Goal: Task Accomplishment & Management: Manage account settings

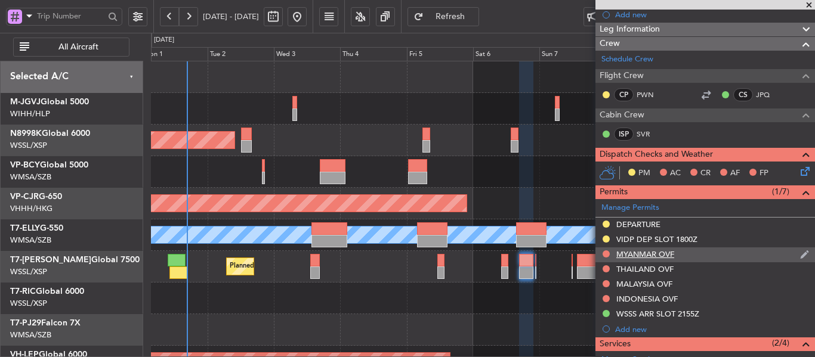
scroll to position [179, 0]
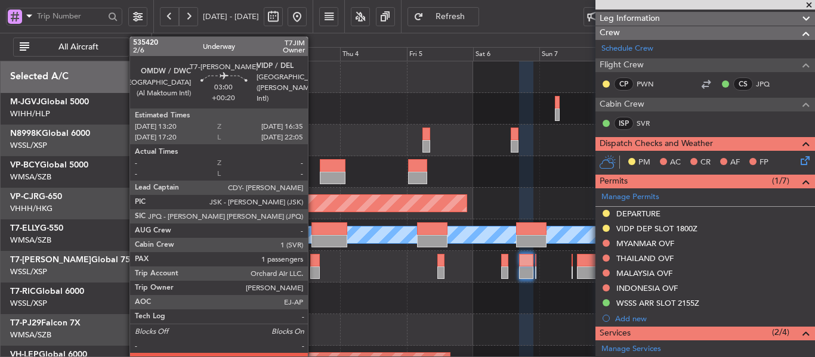
click at [313, 267] on div at bounding box center [315, 273] width 10 height 13
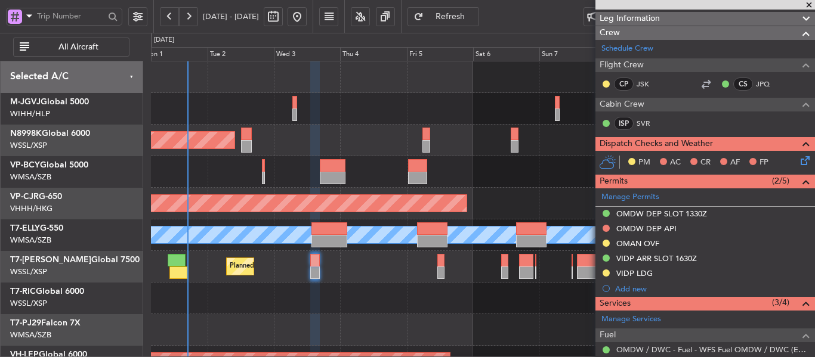
scroll to position [239, 0]
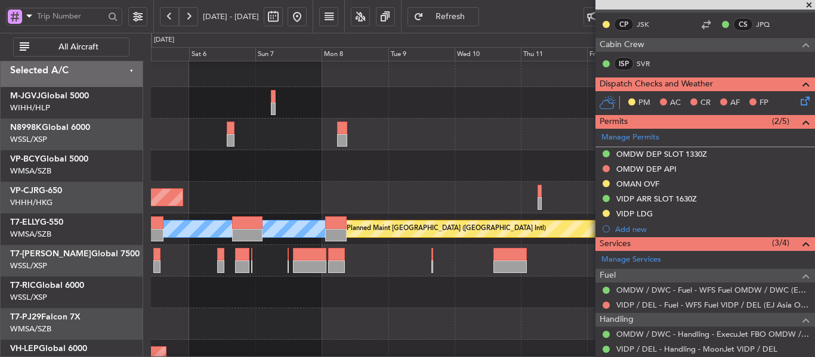
click at [212, 274] on div at bounding box center [483, 261] width 664 height 32
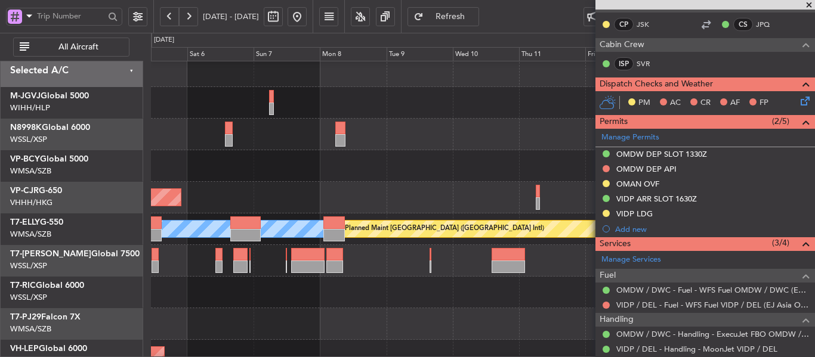
scroll to position [11, 0]
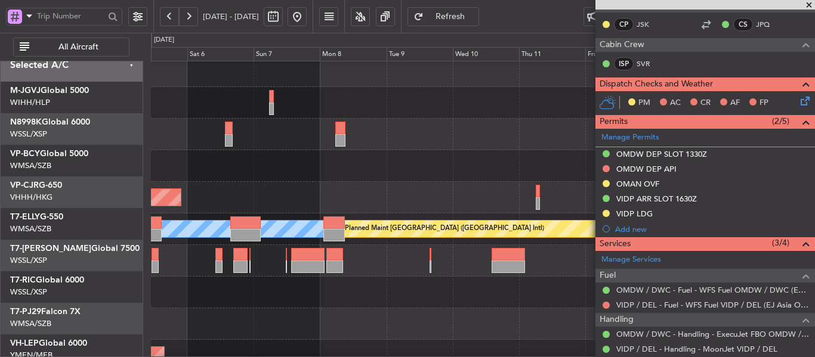
click at [246, 249] on div at bounding box center [483, 261] width 664 height 32
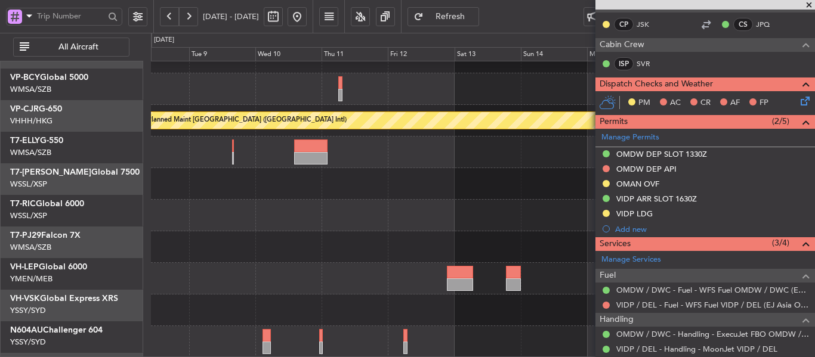
scroll to position [115, 0]
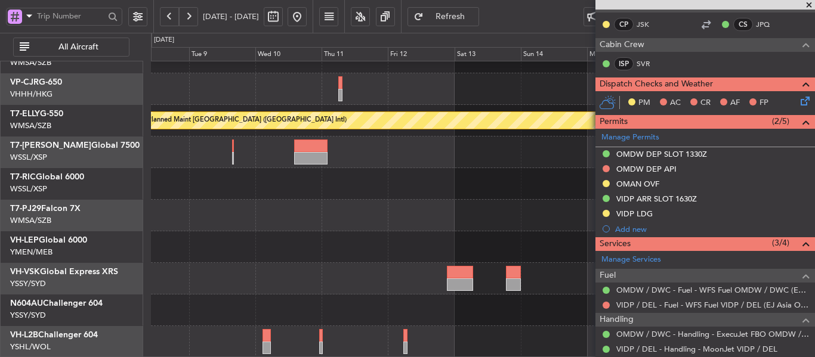
click at [324, 171] on div "[PERSON_NAME] Planned Maint [GEOGRAPHIC_DATA] ([GEOGRAPHIC_DATA]) No Crew" at bounding box center [483, 152] width 664 height 411
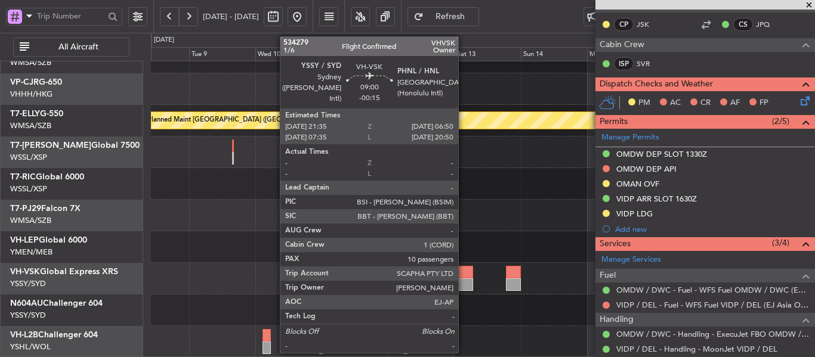
click at [464, 281] on div at bounding box center [460, 285] width 26 height 13
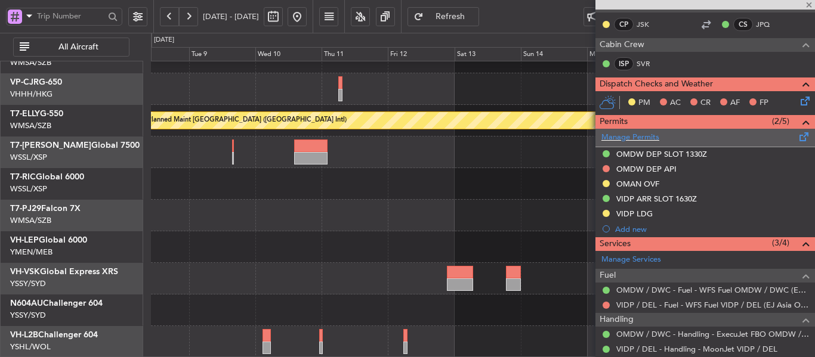
type input "-00:15"
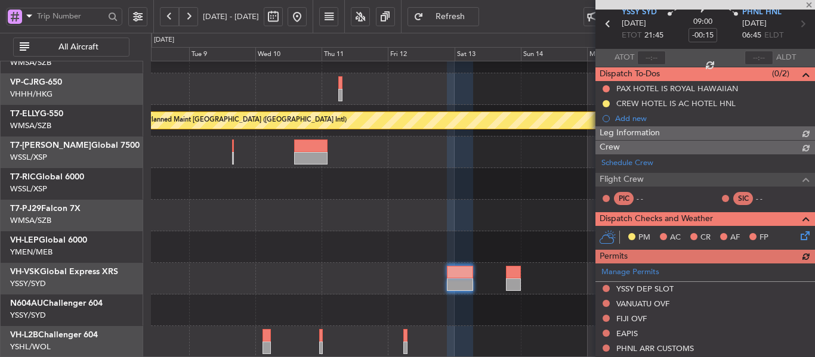
scroll to position [0, 0]
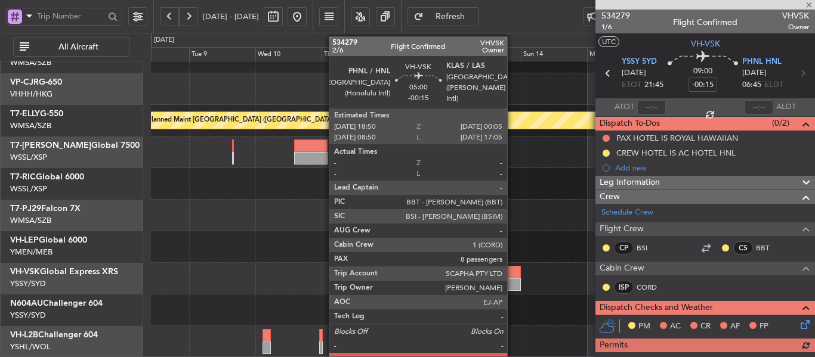
click at [513, 274] on div at bounding box center [513, 272] width 15 height 13
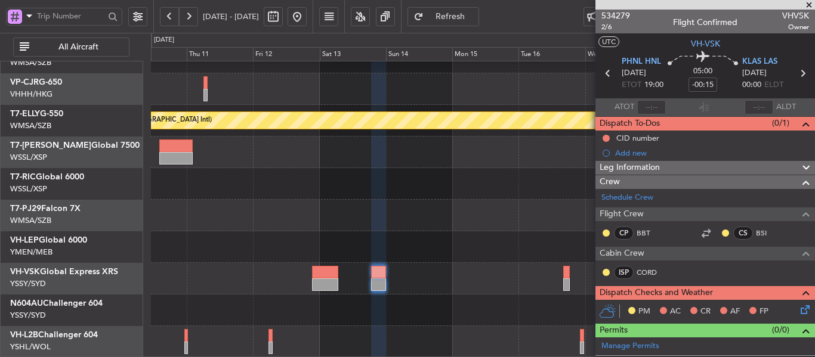
click at [329, 190] on div at bounding box center [483, 184] width 664 height 32
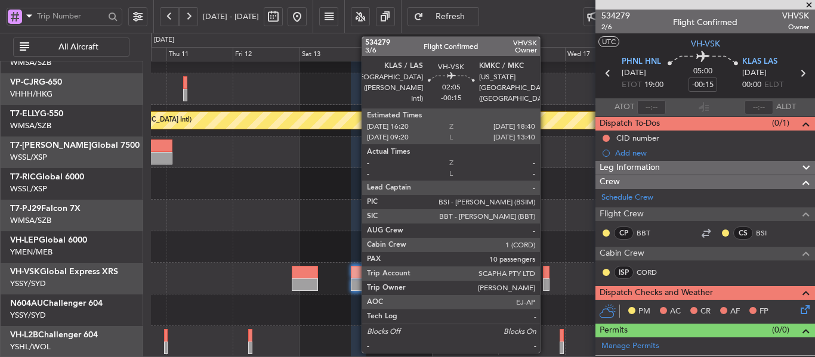
click at [545, 282] on div at bounding box center [546, 285] width 7 height 13
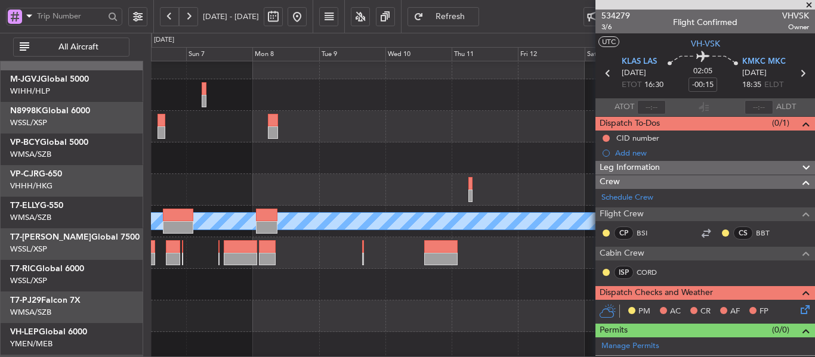
click at [531, 300] on div "Planned Maint [GEOGRAPHIC_DATA] ([GEOGRAPHIC_DATA] Intl) Planned Maint [GEOGRAP…" at bounding box center [483, 253] width 664 height 411
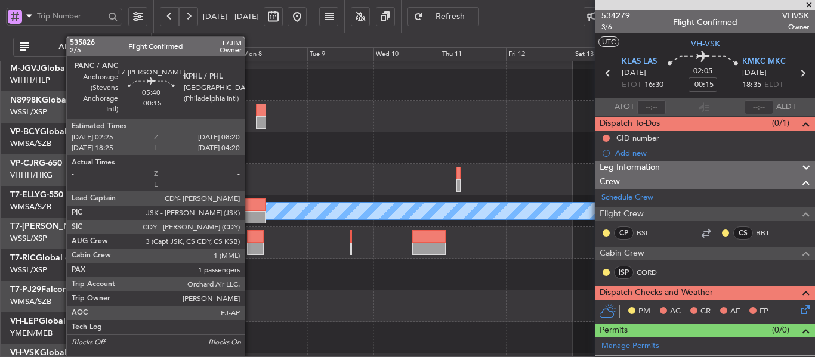
click at [264, 243] on div at bounding box center [255, 249] width 17 height 13
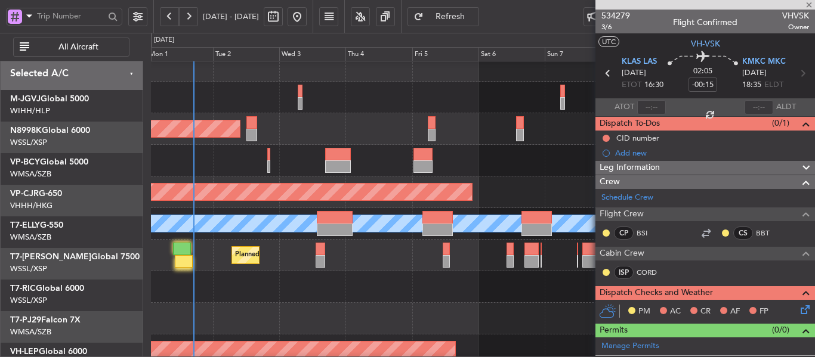
click at [458, 272] on div "Planned Maint Dubai (Al Maktoum Intl)" at bounding box center [483, 256] width 664 height 32
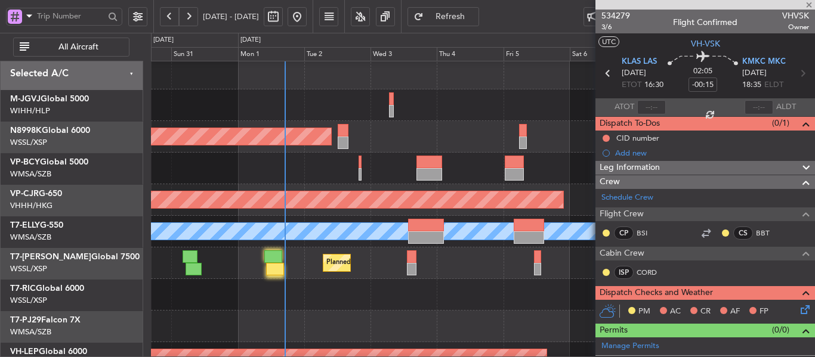
scroll to position [4, 0]
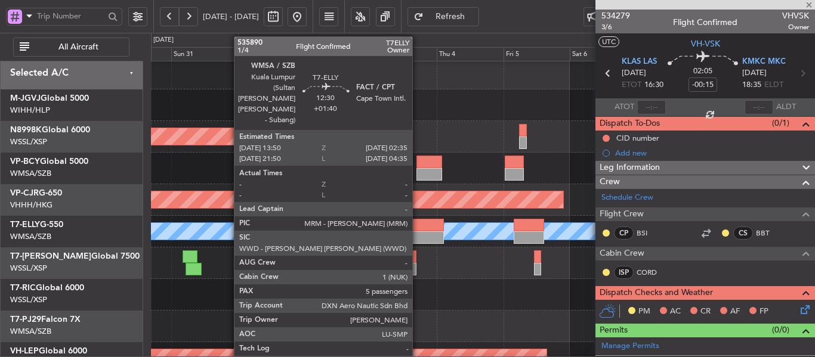
type input "2"
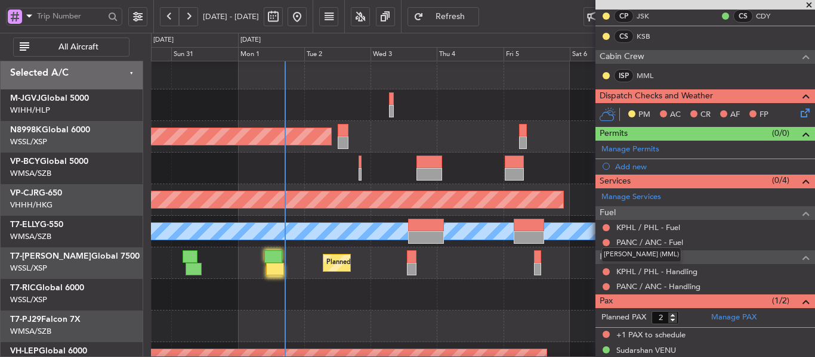
scroll to position [231, 0]
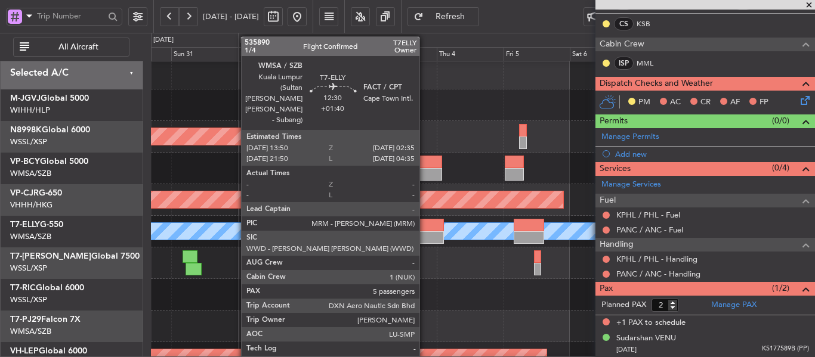
click at [430, 228] on div at bounding box center [426, 225] width 36 height 13
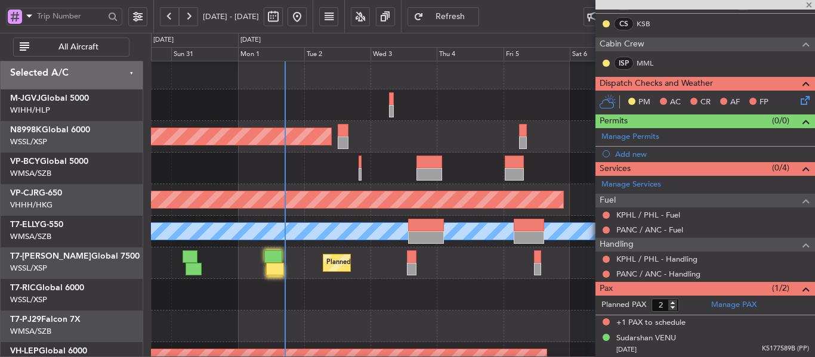
type input "+01:40"
type input "5"
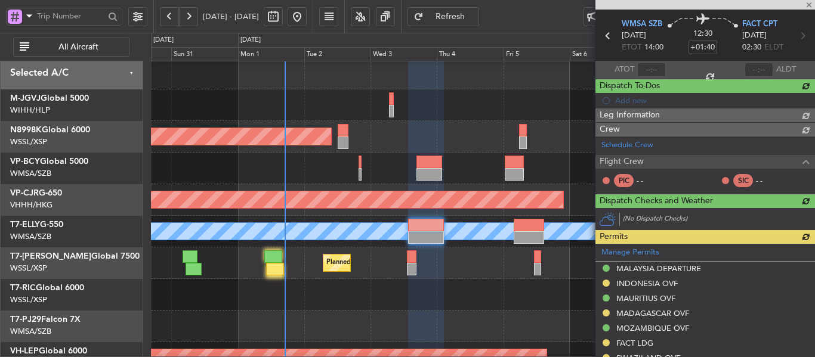
scroll to position [245, 0]
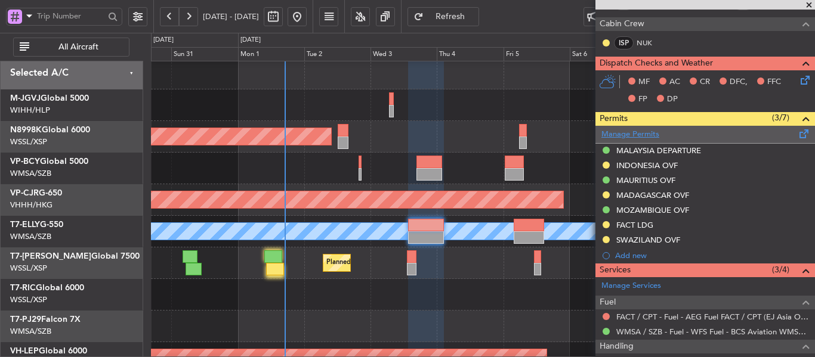
click at [643, 132] on link "Manage Permits" at bounding box center [630, 135] width 58 height 12
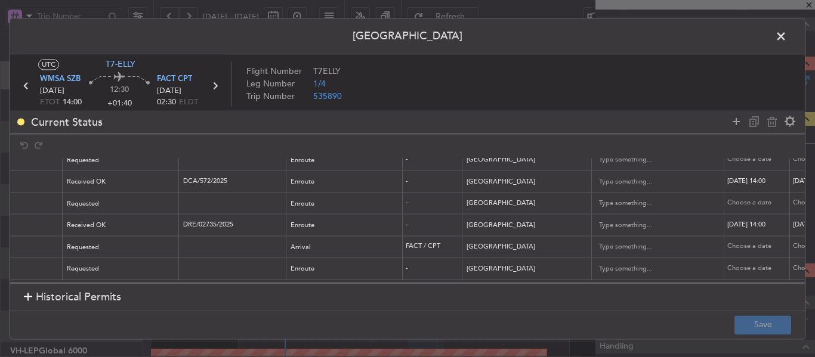
scroll to position [0, 0]
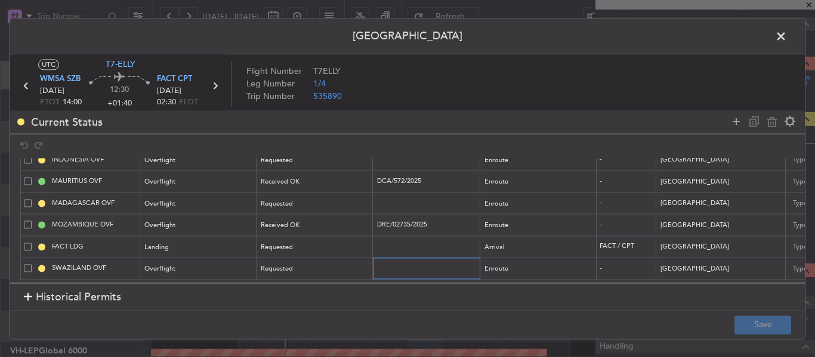
click at [388, 264] on input "text" at bounding box center [428, 269] width 104 height 10
paste input "OPS/025/3738"
type input "OPS/025/3738"
click at [348, 263] on div "Requested" at bounding box center [310, 270] width 99 height 18
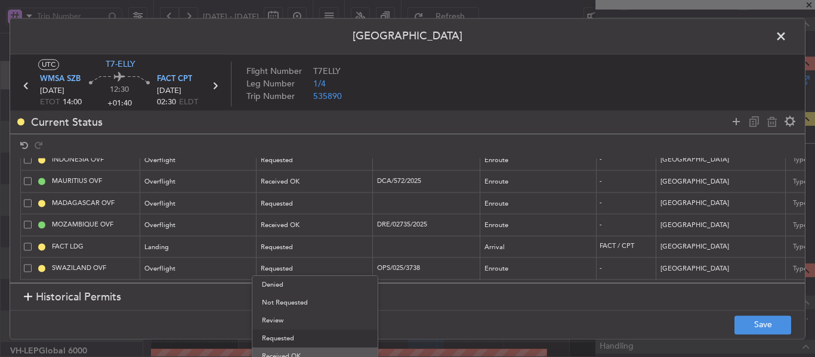
click at [328, 356] on span "Received OK" at bounding box center [315, 357] width 106 height 18
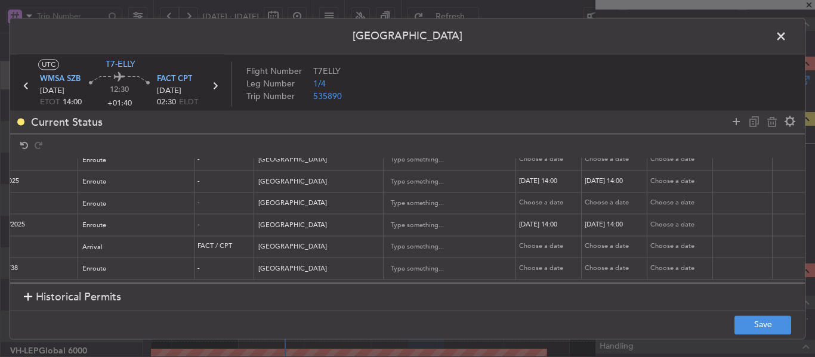
click at [535, 264] on div "Choose a date" at bounding box center [550, 269] width 62 height 10
select select "9"
select select "2025"
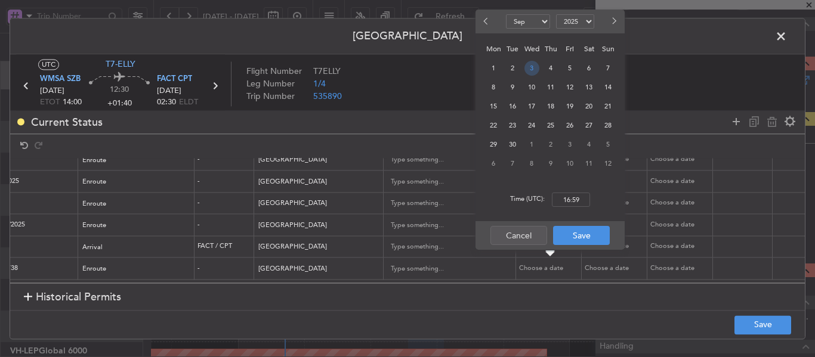
click at [532, 69] on span "3" at bounding box center [532, 68] width 15 height 15
click at [575, 200] on input "00:00" at bounding box center [571, 200] width 38 height 14
type input "14:00"
click at [584, 236] on button "Save" at bounding box center [581, 235] width 57 height 19
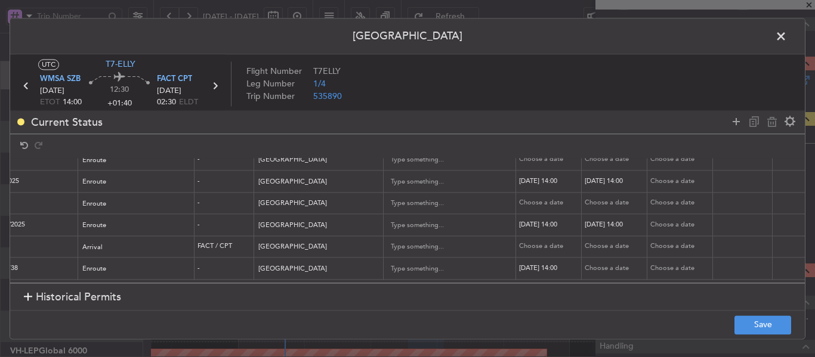
click at [606, 264] on div "Choose a date" at bounding box center [616, 269] width 62 height 10
select select "9"
select select "2025"
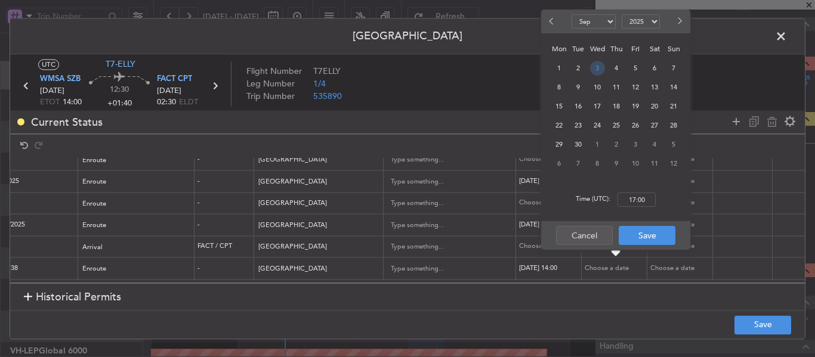
click at [597, 71] on span "3" at bounding box center [597, 68] width 15 height 15
click at [641, 195] on input "00:00" at bounding box center [637, 200] width 38 height 14
type input "14:00"
click at [659, 238] on button "Save" at bounding box center [647, 235] width 57 height 19
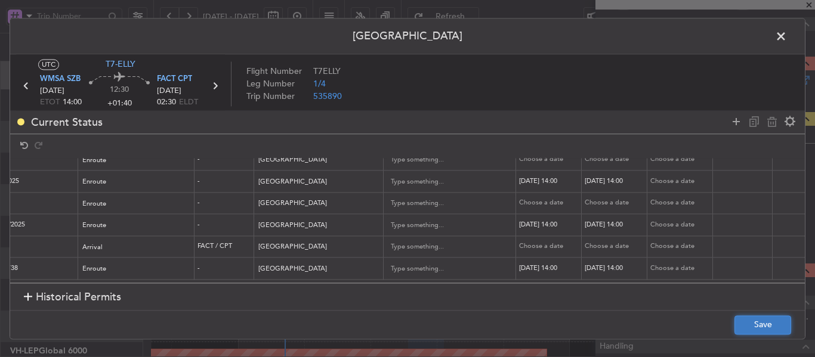
click at [744, 320] on button "Save" at bounding box center [763, 325] width 57 height 19
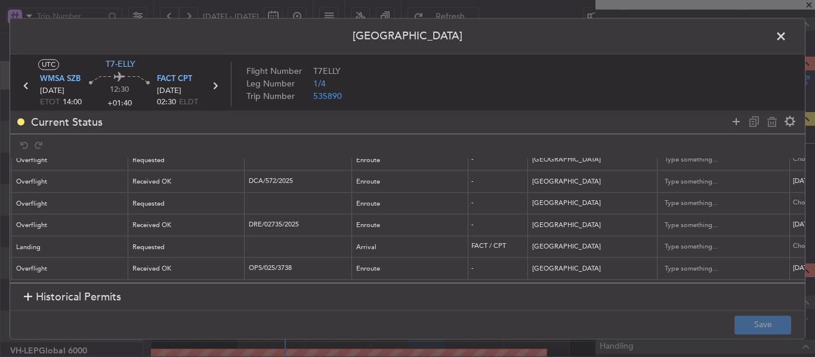
scroll to position [0, 103]
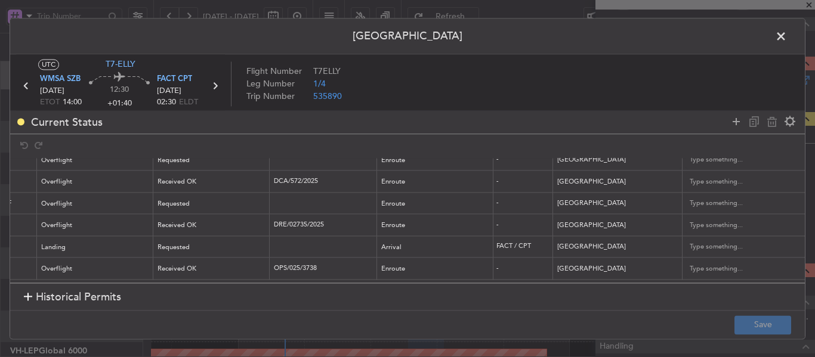
click at [787, 39] on span at bounding box center [787, 39] width 0 height 24
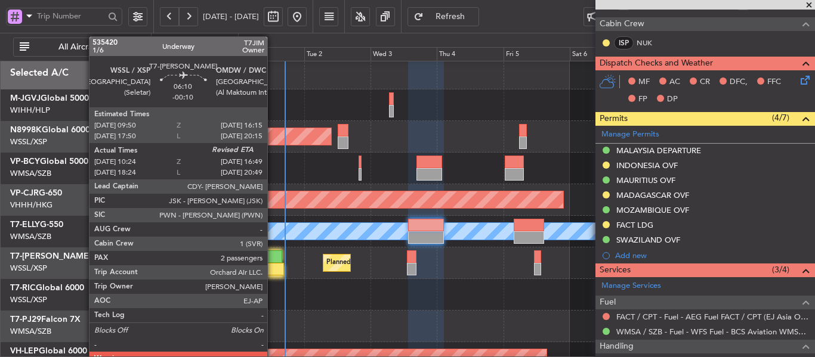
click at [273, 270] on div at bounding box center [275, 269] width 18 height 13
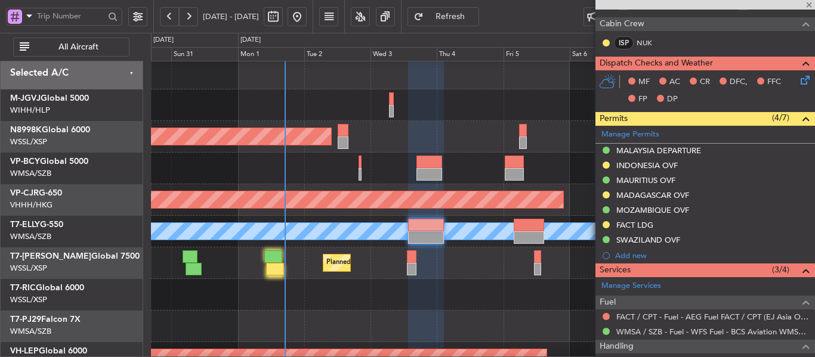
type input "-00:10"
type input "10:34"
type input "2"
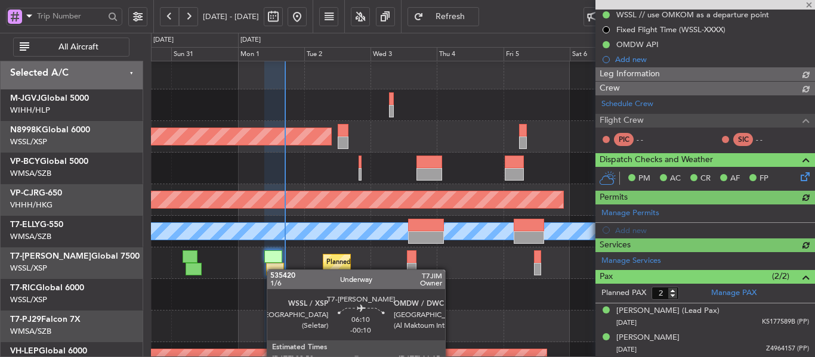
type input "[PERSON_NAME] (EYU)"
type input "F0269"
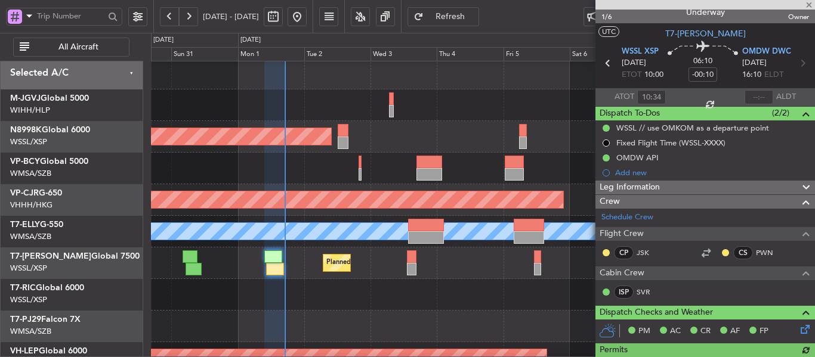
scroll to position [0, 0]
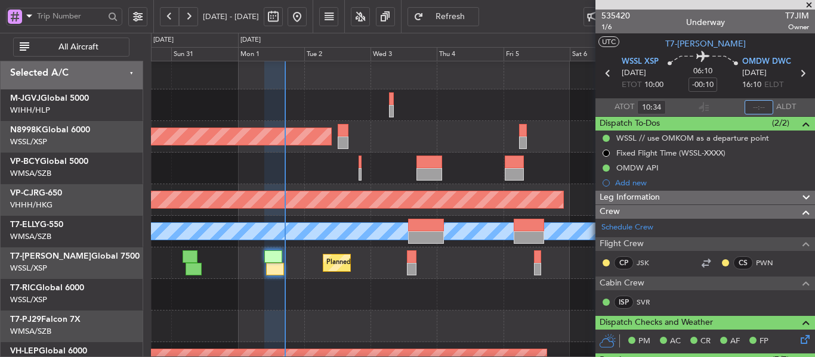
click at [757, 106] on input "text" at bounding box center [759, 107] width 29 height 14
click at [725, 109] on section "ATOT 10:34 1657 ALDT" at bounding box center [706, 107] width 220 height 18
type input "16:57"
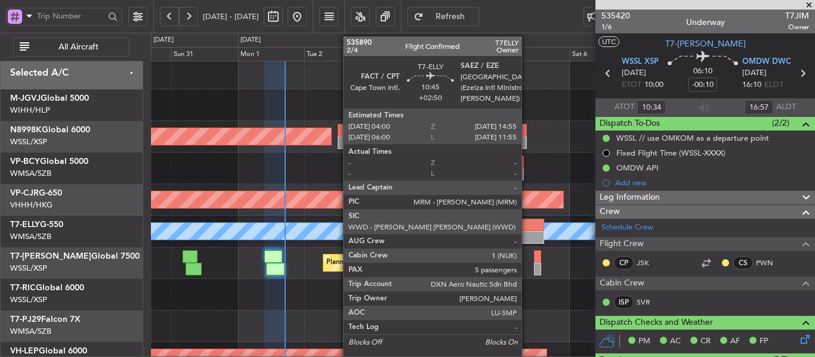
click at [527, 233] on div at bounding box center [529, 238] width 30 height 13
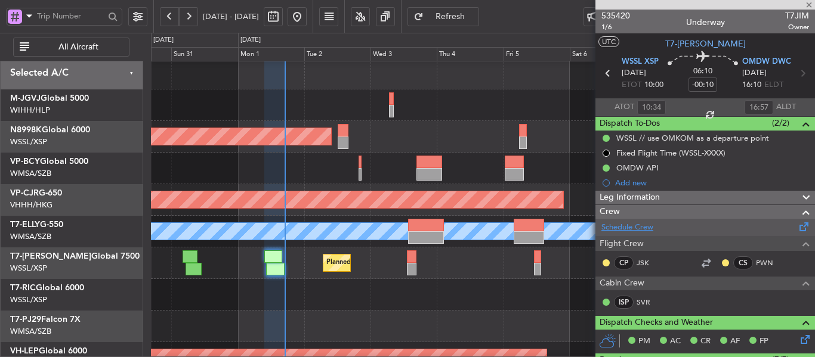
type input "+02:50"
type input "5"
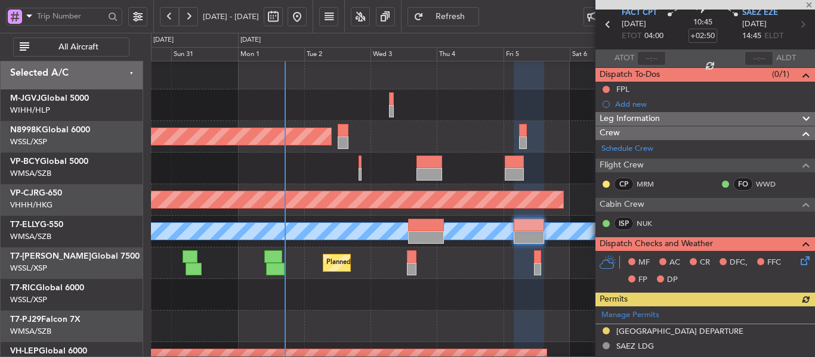
scroll to position [179, 0]
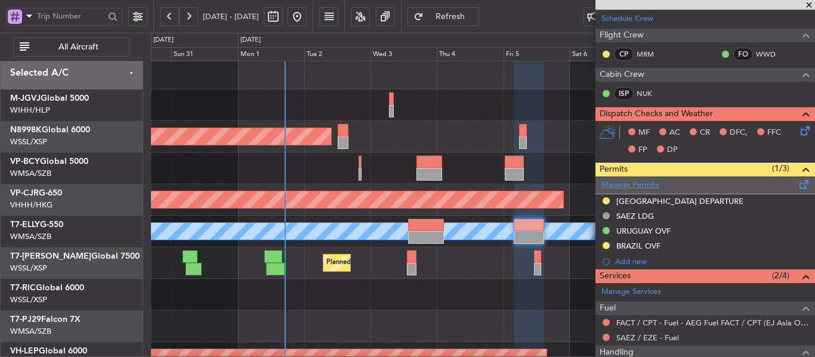
click at [637, 183] on link "Manage Permits" at bounding box center [630, 186] width 58 height 12
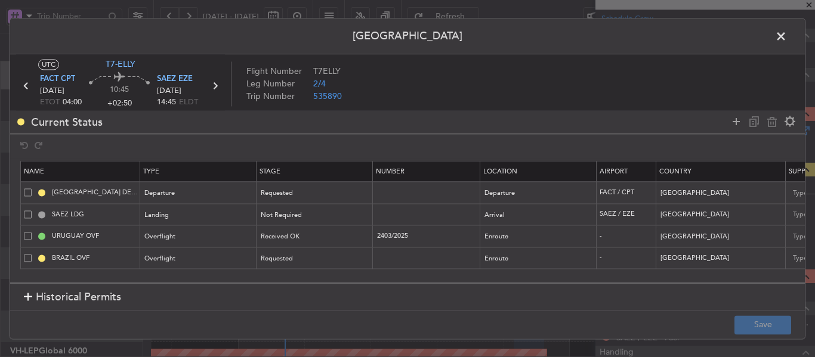
click at [787, 35] on span at bounding box center [787, 39] width 0 height 24
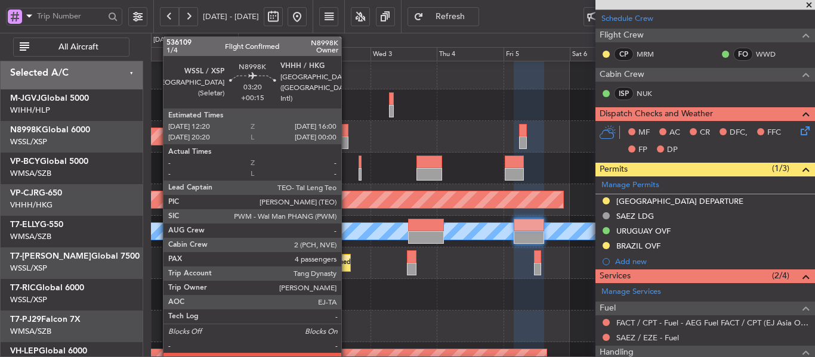
click at [347, 141] on div at bounding box center [343, 143] width 10 height 13
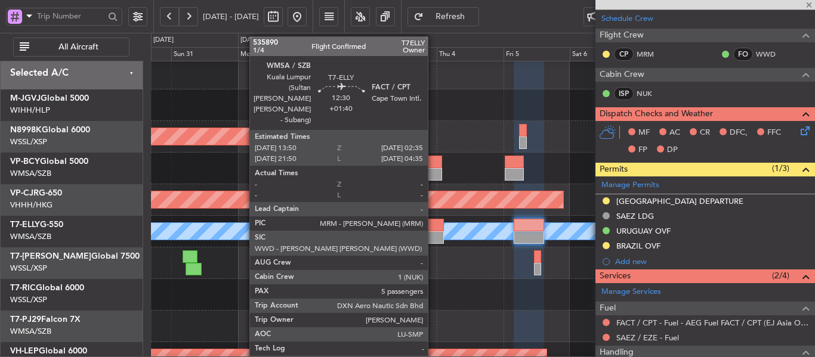
click at [433, 233] on div at bounding box center [426, 238] width 36 height 13
type input "+00:15"
type input "4"
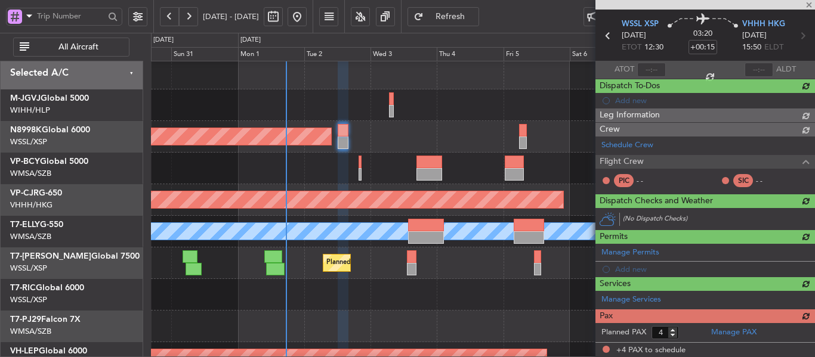
scroll to position [254, 0]
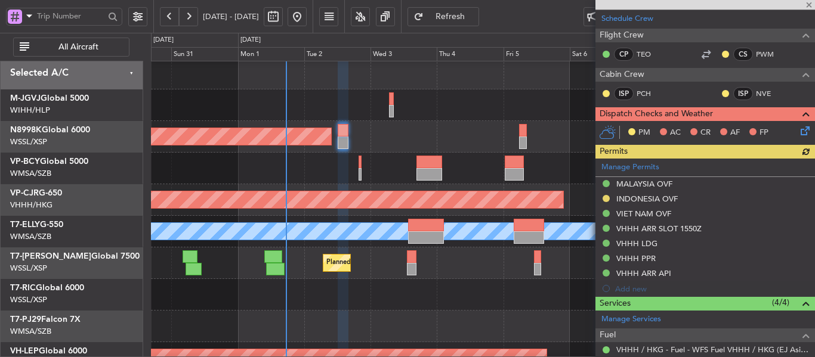
type input "+01:40"
type input "5"
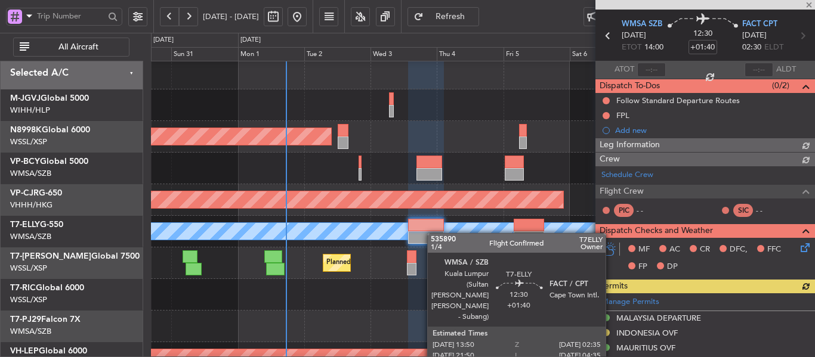
scroll to position [194, 0]
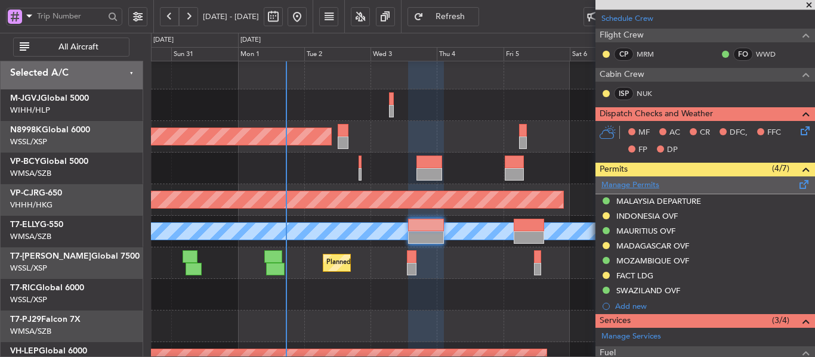
click at [618, 183] on link "Manage Permits" at bounding box center [630, 186] width 58 height 12
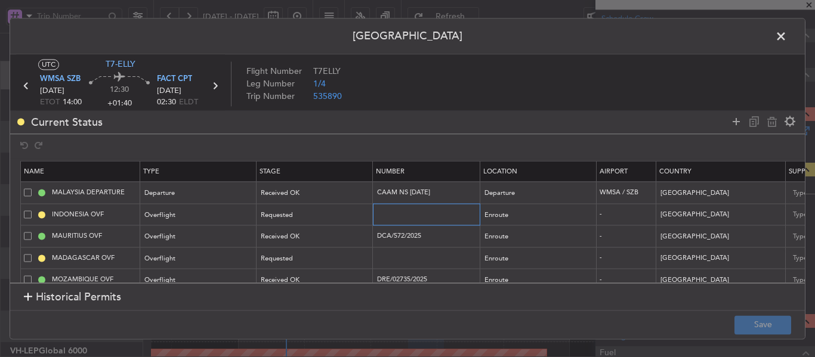
click at [423, 218] on input "text" at bounding box center [428, 214] width 104 height 10
paste input "SI12923"
type input "SI12923"
click at [339, 217] on div "Requested" at bounding box center [310, 215] width 99 height 18
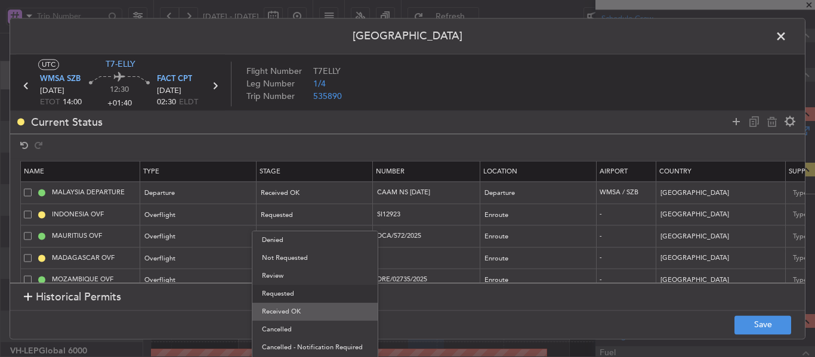
drag, startPoint x: 320, startPoint y: 321, endPoint x: 322, endPoint y: 309, distance: 12.7
click at [322, 309] on div "Denied Not Requested Review Requested Received OK Cancelled Cancelled - Notific…" at bounding box center [315, 302] width 127 height 143
click at [322, 309] on span "Received OK" at bounding box center [315, 312] width 106 height 18
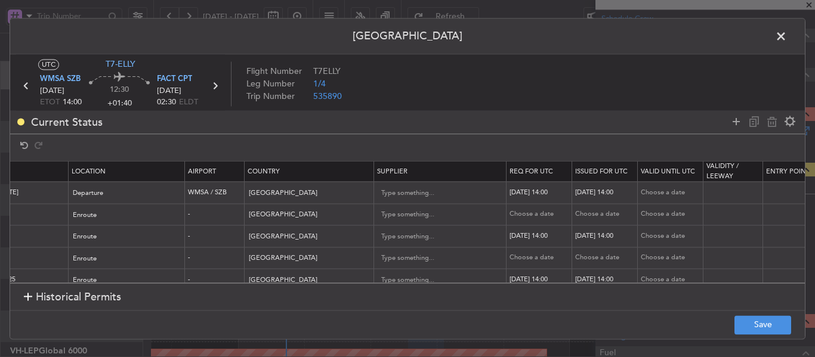
scroll to position [0, 421]
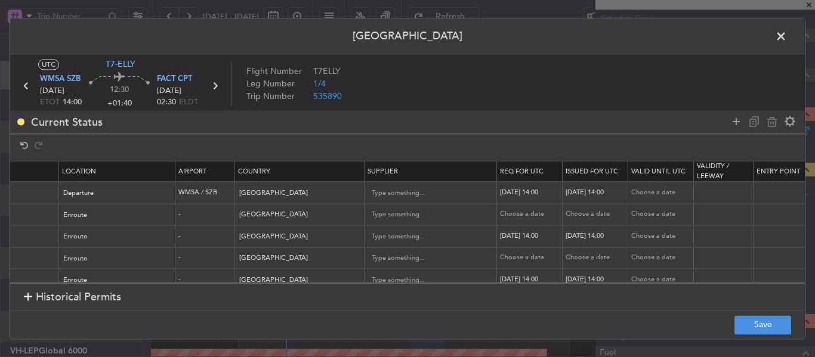
click at [530, 218] on div "Choose a date" at bounding box center [531, 215] width 62 height 10
select select "9"
select select "2025"
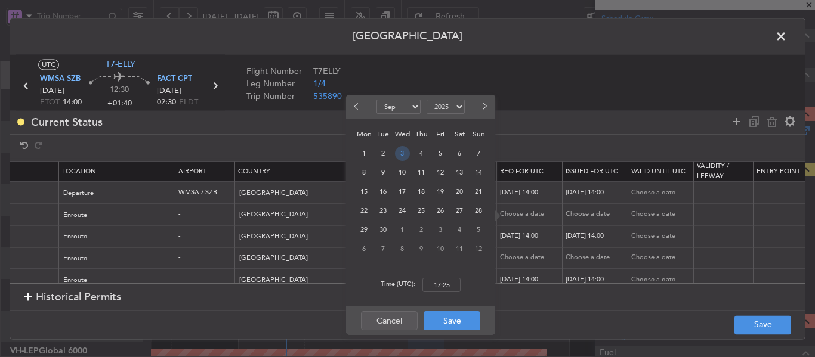
click at [402, 151] on span "3" at bounding box center [402, 153] width 15 height 15
click at [435, 280] on input "00:00" at bounding box center [441, 285] width 38 height 14
click at [435, 280] on input "00:01" at bounding box center [441, 285] width 38 height 14
drag, startPoint x: 452, startPoint y: 282, endPoint x: 403, endPoint y: 279, distance: 49.0
click at [403, 279] on div "Time (UTC): 00:01" at bounding box center [420, 285] width 149 height 43
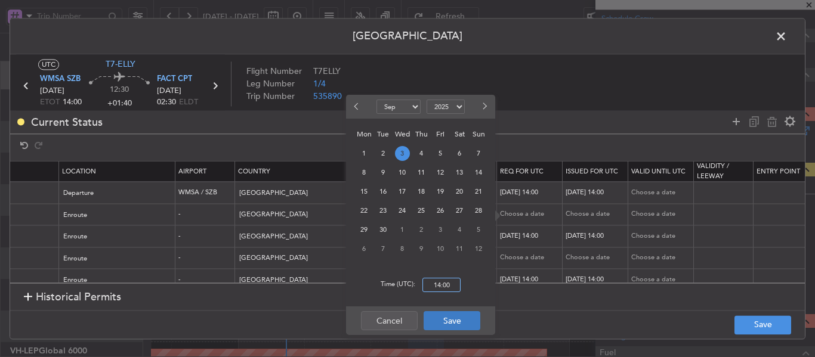
type input "14:00"
click at [456, 326] on button "Save" at bounding box center [452, 320] width 57 height 19
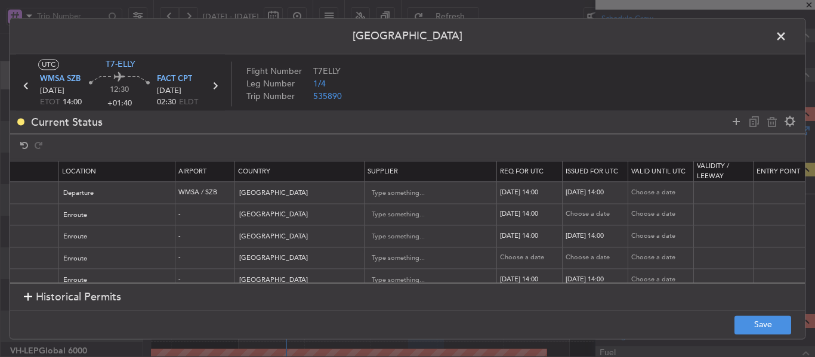
click at [584, 215] on div "Choose a date" at bounding box center [597, 215] width 62 height 10
select select "9"
select select "2025"
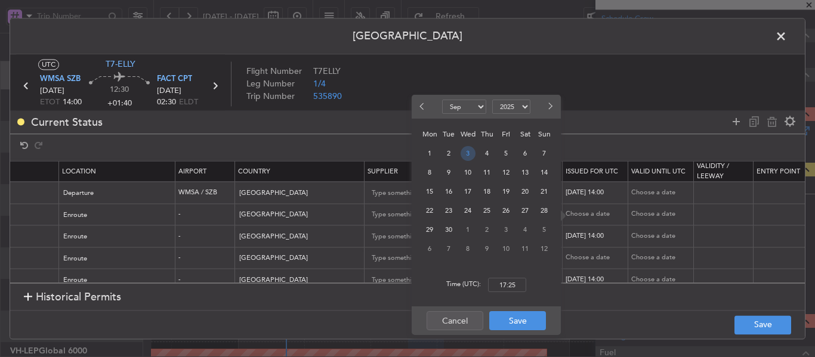
click at [469, 155] on span "3" at bounding box center [468, 153] width 15 height 15
click at [505, 284] on input "00:00" at bounding box center [507, 285] width 38 height 14
type input "14:00"
click at [513, 321] on button "Save" at bounding box center [517, 320] width 57 height 19
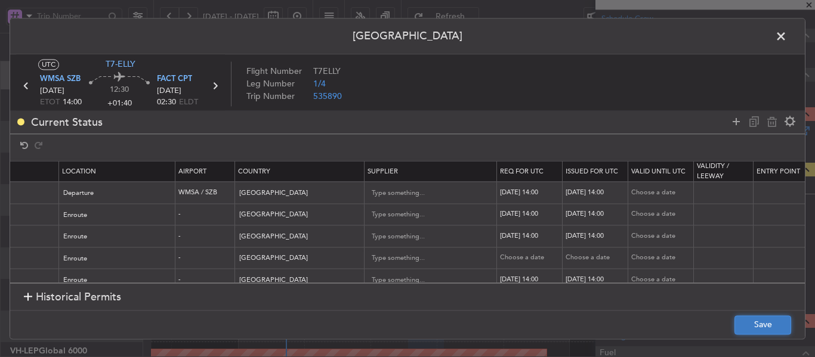
click at [763, 332] on button "Save" at bounding box center [763, 325] width 57 height 19
click at [787, 44] on span at bounding box center [787, 39] width 0 height 24
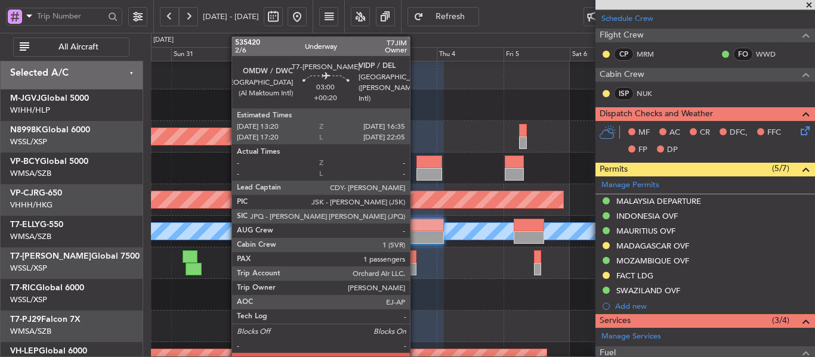
click at [415, 261] on div at bounding box center [412, 257] width 10 height 13
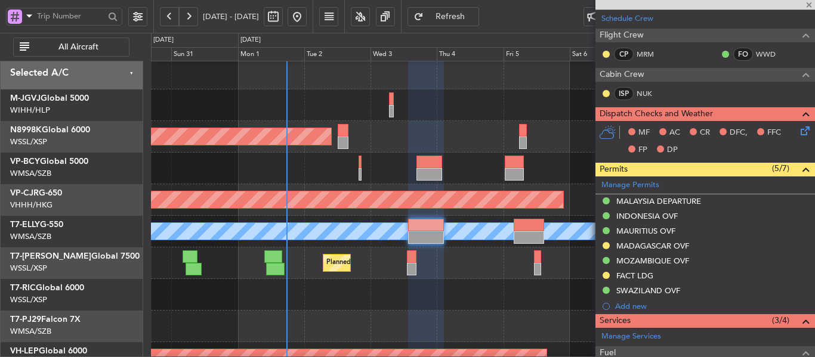
type input "+00:20"
type input "1"
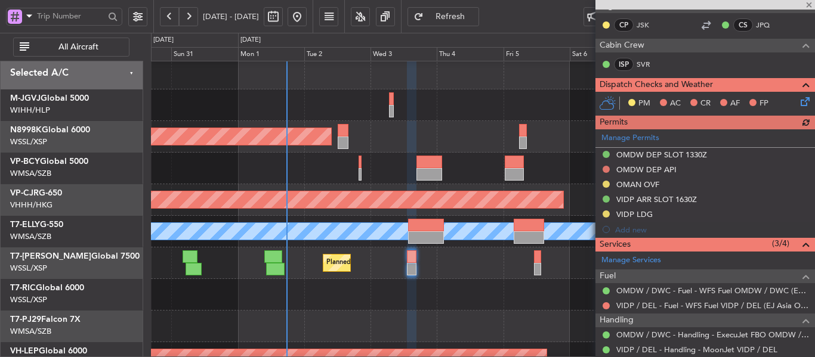
scroll to position [276, 0]
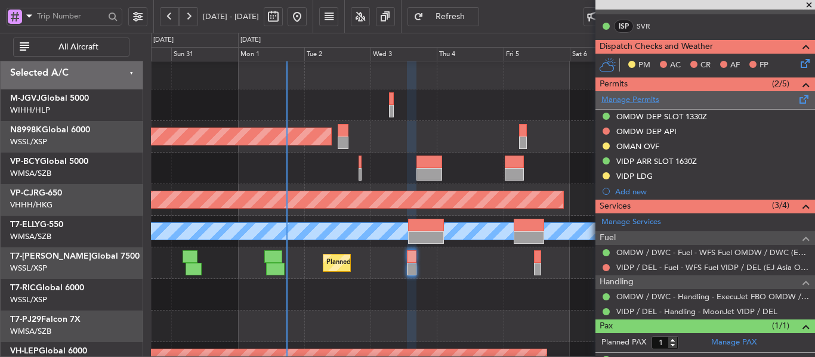
click at [643, 100] on link "Manage Permits" at bounding box center [630, 100] width 58 height 12
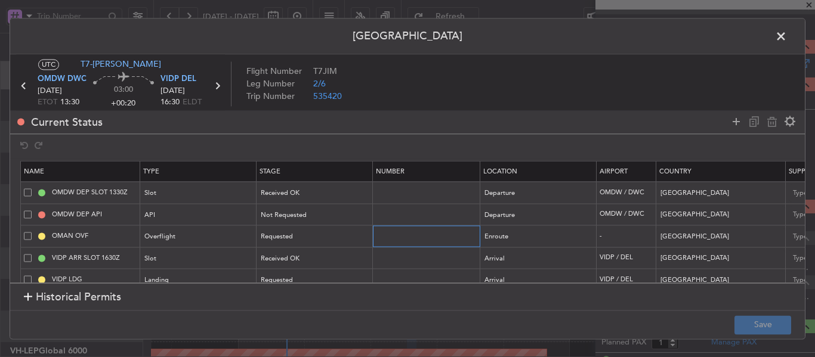
click at [400, 237] on input "text" at bounding box center [428, 237] width 104 height 10
paste input "DAT/OF/EU JT/0011/2025"
type input "DAT/OF/EU JT/0011/2025"
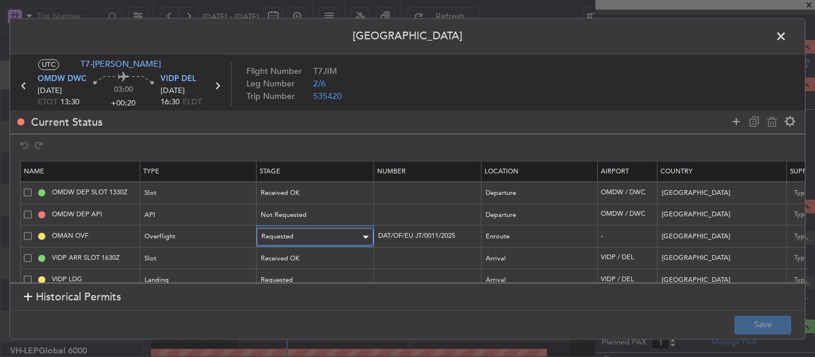
click at [328, 235] on div "Requested" at bounding box center [310, 238] width 99 height 18
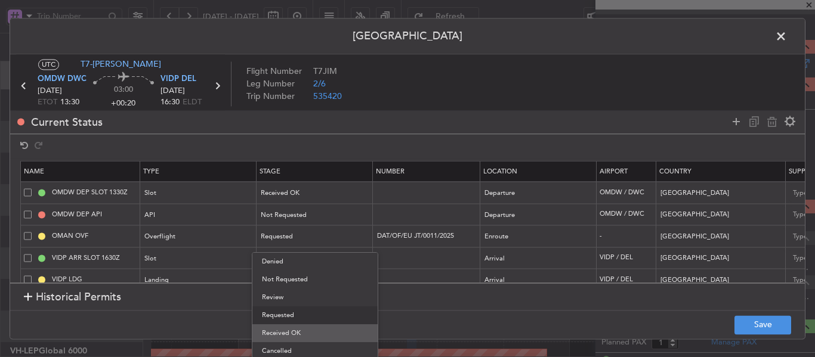
click at [295, 340] on span "Received OK" at bounding box center [315, 334] width 106 height 18
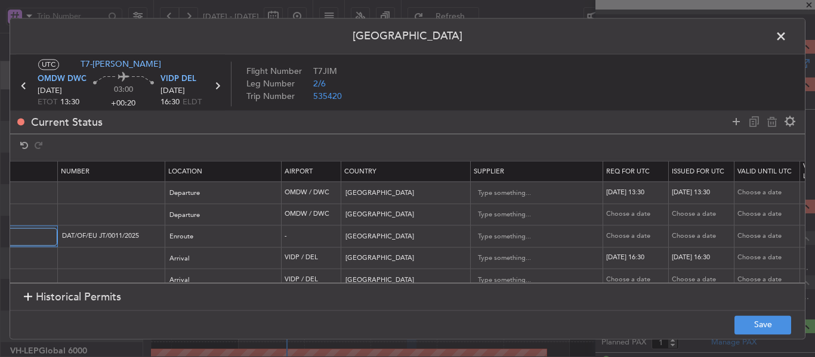
scroll to position [0, 365]
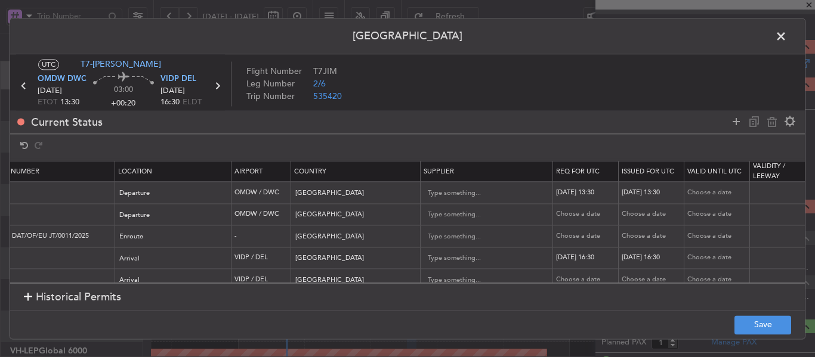
click at [575, 239] on div "Choose a date" at bounding box center [587, 237] width 62 height 10
select select "9"
select select "2025"
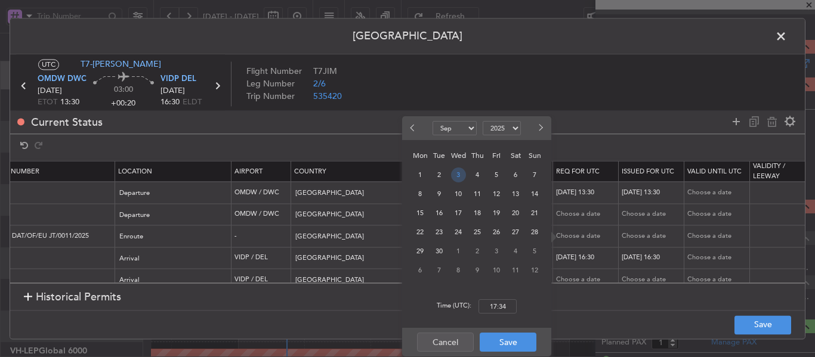
click at [458, 174] on span "3" at bounding box center [458, 175] width 15 height 15
click at [499, 309] on input "00:00" at bounding box center [498, 307] width 38 height 14
type input "13:30"
click at [504, 343] on button "Save" at bounding box center [508, 342] width 57 height 19
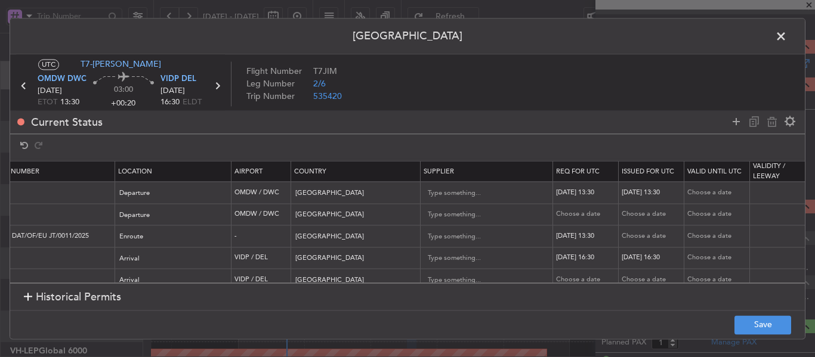
click at [656, 235] on div "Choose a date" at bounding box center [653, 237] width 62 height 10
select select "9"
select select "2025"
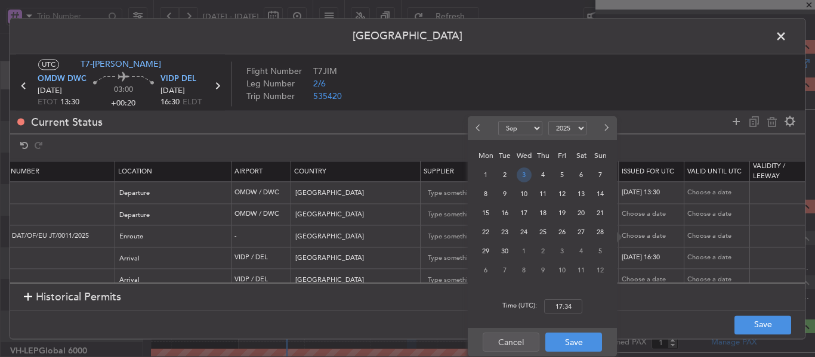
click at [525, 173] on span "3" at bounding box center [524, 175] width 15 height 15
click at [562, 307] on input "00:00" at bounding box center [563, 307] width 38 height 14
type input "13:30"
click at [566, 344] on button "Save" at bounding box center [573, 342] width 57 height 19
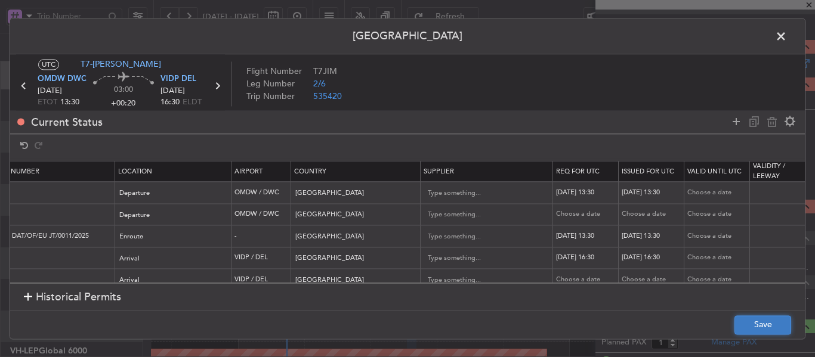
click at [760, 332] on button "Save" at bounding box center [763, 325] width 57 height 19
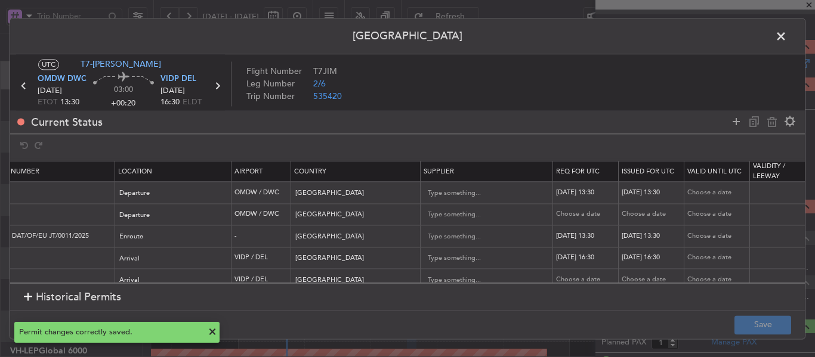
click at [787, 35] on span at bounding box center [787, 39] width 0 height 24
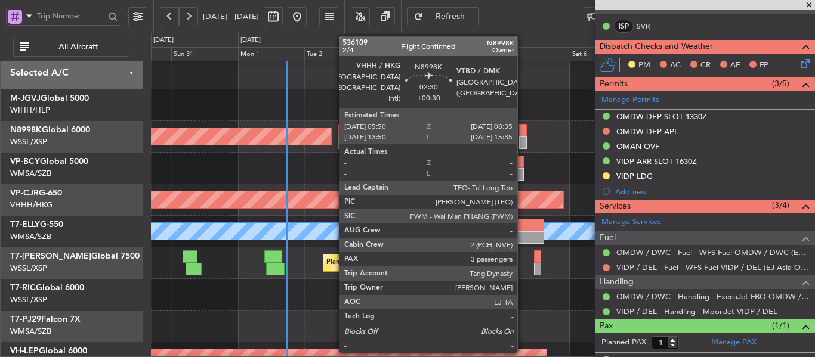
click at [523, 140] on div at bounding box center [523, 143] width 8 height 13
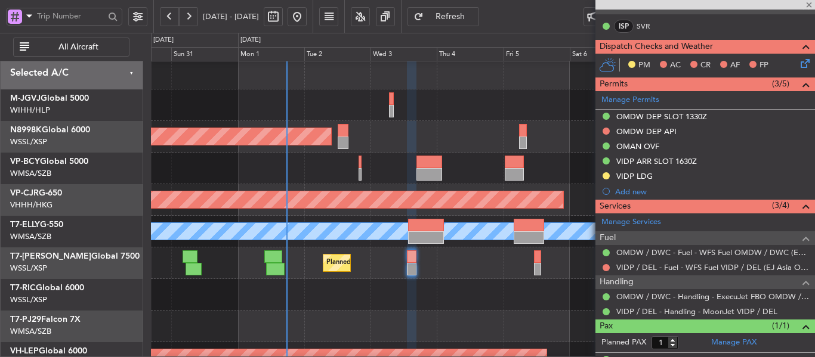
type input "+00:30"
type input "3"
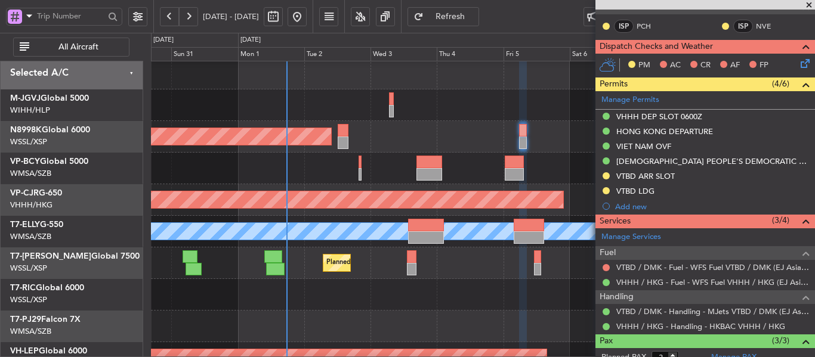
scroll to position [17, 0]
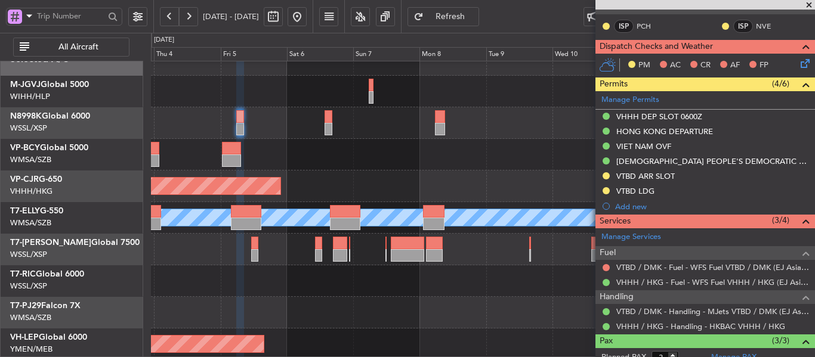
click at [246, 141] on div at bounding box center [483, 155] width 664 height 32
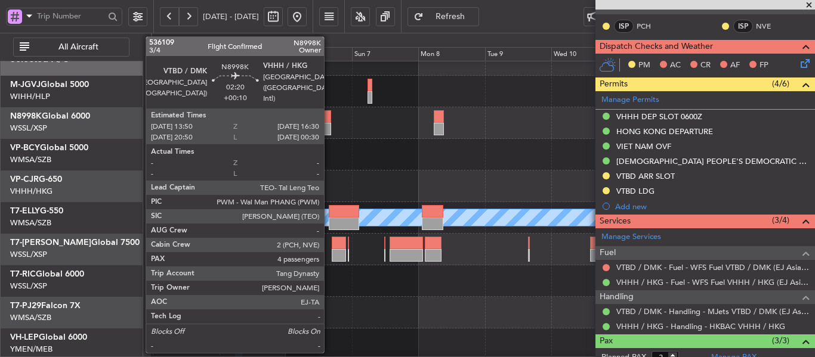
click at [329, 124] on div at bounding box center [327, 129] width 8 height 13
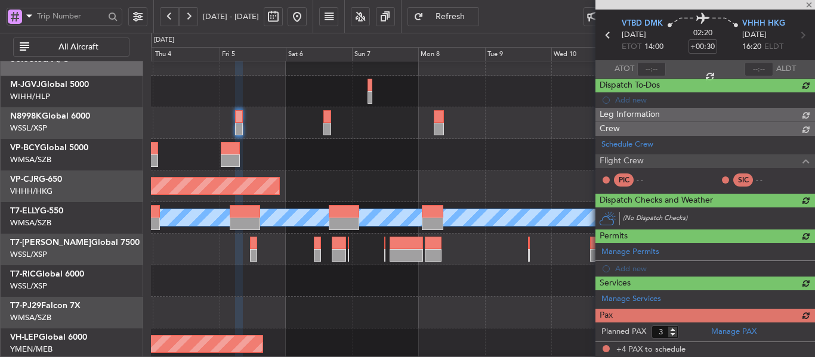
type input "+00:10"
type input "4"
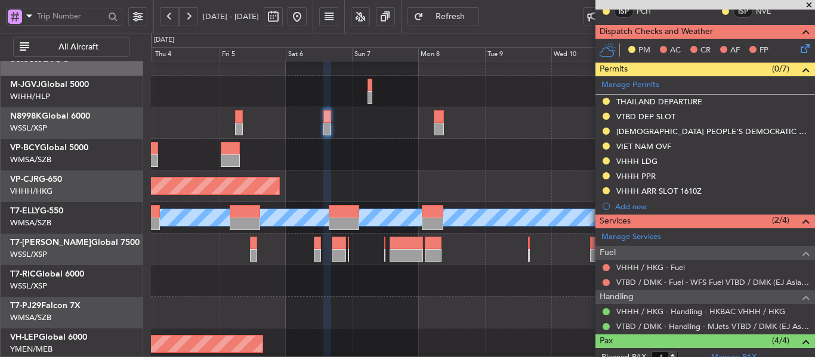
scroll to position [246, 0]
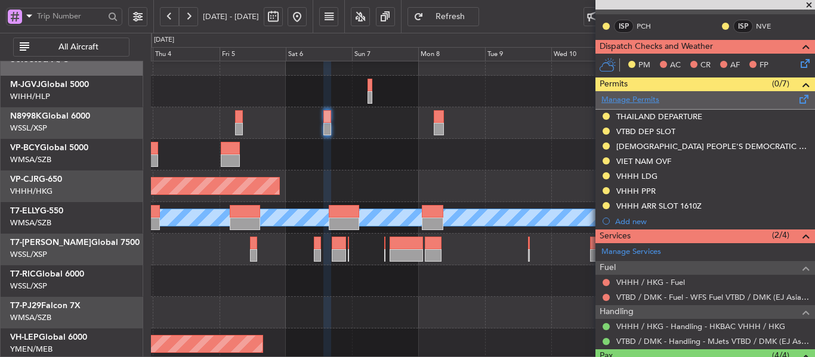
click at [631, 94] on link "Manage Permits" at bounding box center [630, 100] width 58 height 12
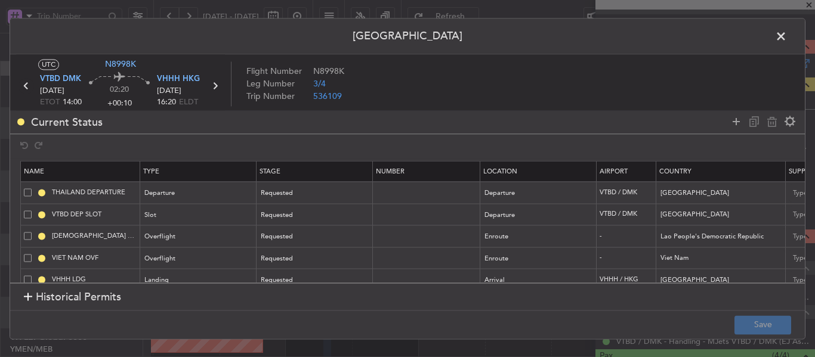
click at [20, 83] on icon at bounding box center [26, 86] width 16 height 16
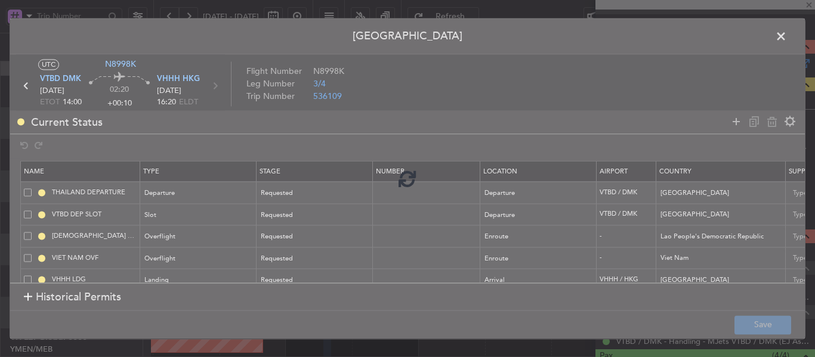
type input "+00:30"
type input "3"
type input "+00:30"
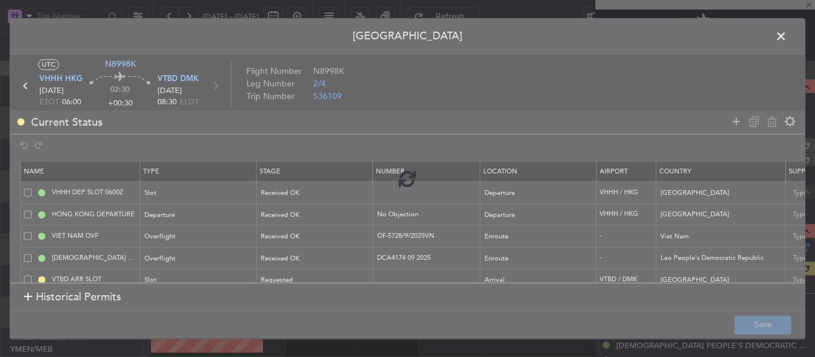
scroll to position [261, 0]
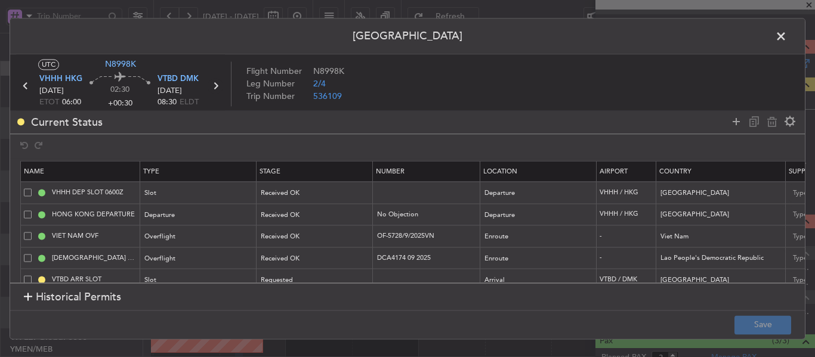
click at [213, 86] on icon at bounding box center [216, 86] width 16 height 16
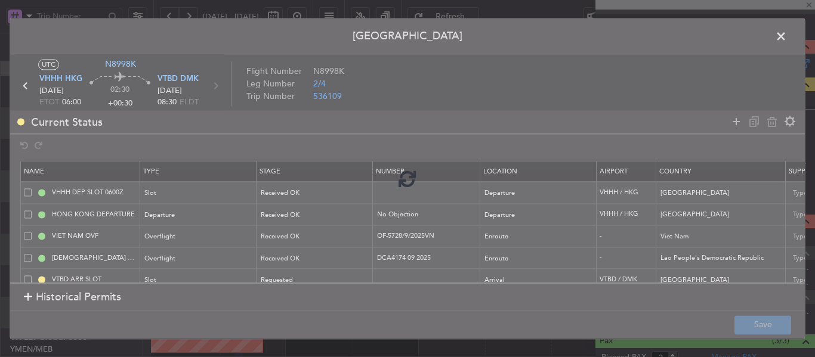
type input "+00:10"
type input "4"
type input "+00:10"
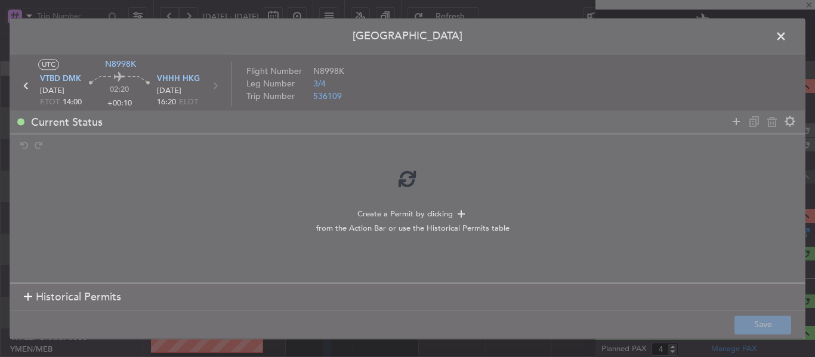
scroll to position [246, 0]
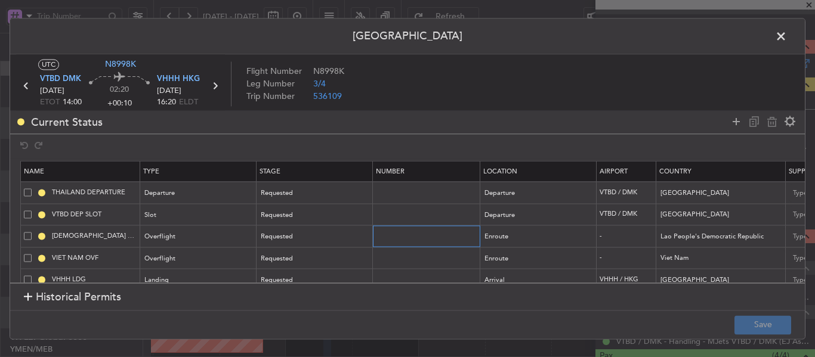
click at [391, 238] on input "text" at bounding box center [428, 237] width 104 height 10
paste input "DCA4177 09 20"
type input "DCA4177 09 20"
click at [331, 237] on div "Requested" at bounding box center [310, 238] width 99 height 18
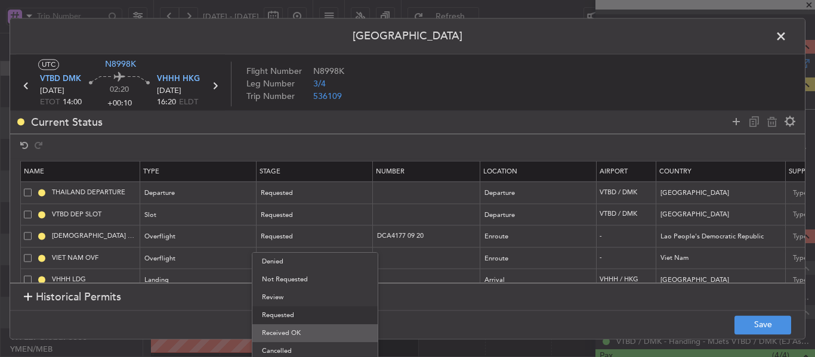
click at [303, 334] on span "Received OK" at bounding box center [315, 334] width 106 height 18
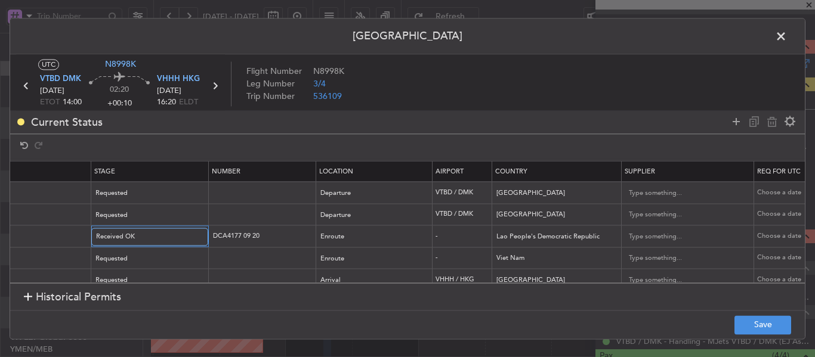
scroll to position [0, 344]
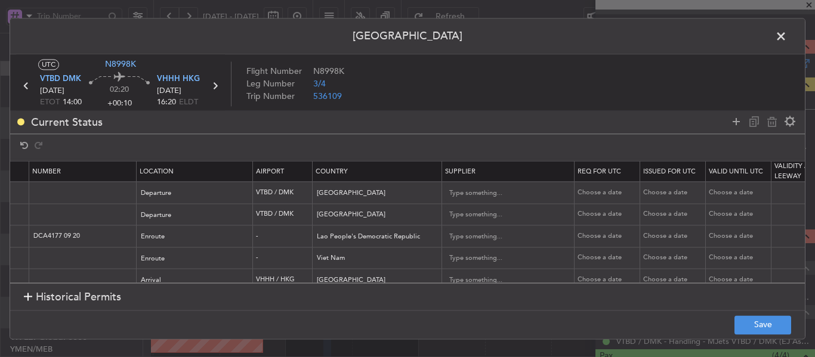
click at [607, 237] on div "Choose a date" at bounding box center [609, 237] width 62 height 10
select select "9"
select select "2025"
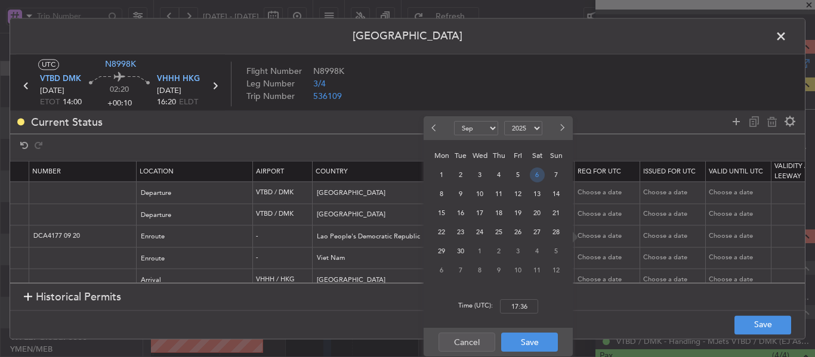
click at [536, 177] on span "6" at bounding box center [537, 175] width 15 height 15
click at [520, 304] on input "00:00" at bounding box center [519, 307] width 38 height 14
type input "14:00"
click at [530, 342] on button "Save" at bounding box center [529, 342] width 57 height 19
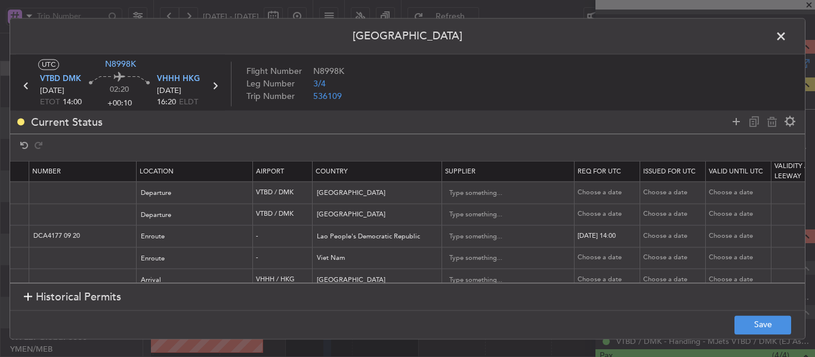
click at [664, 239] on div "Choose a date" at bounding box center [674, 237] width 62 height 10
select select "9"
select select "2025"
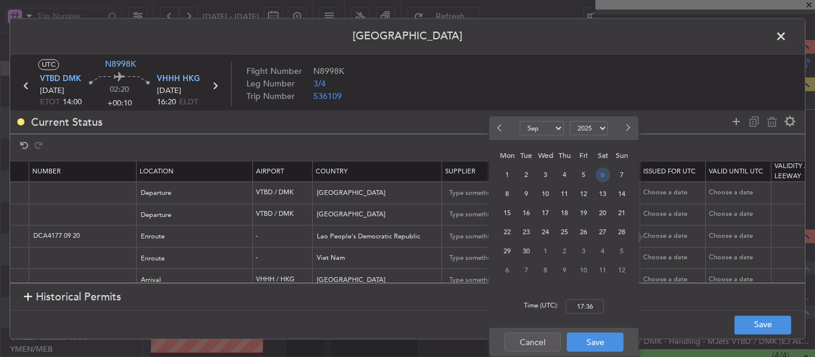
click at [604, 172] on span "6" at bounding box center [603, 175] width 15 height 15
click at [583, 310] on input "00:00" at bounding box center [585, 307] width 38 height 14
type input "14:00"
click at [585, 348] on button "Save" at bounding box center [595, 342] width 57 height 19
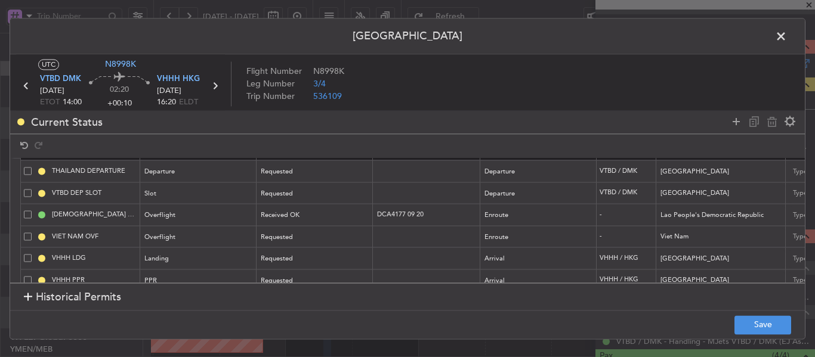
scroll to position [4, 0]
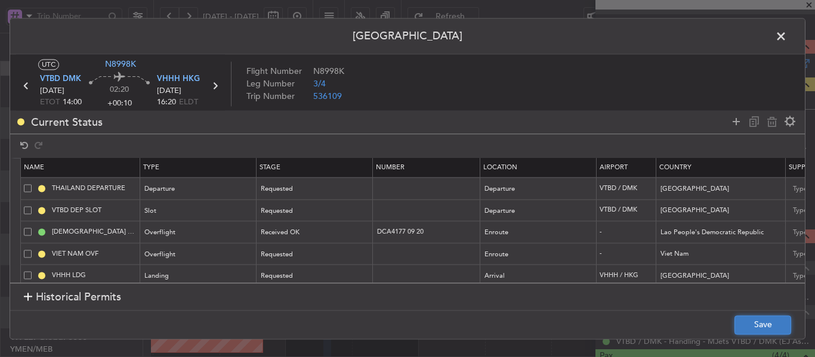
click at [756, 332] on button "Save" at bounding box center [763, 325] width 57 height 19
click at [787, 32] on span at bounding box center [787, 39] width 0 height 24
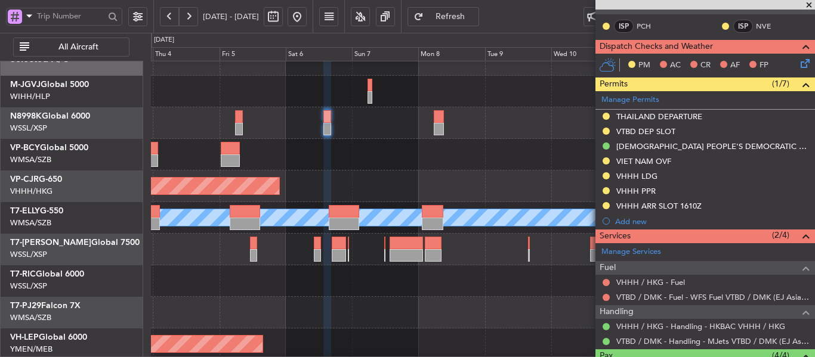
click at [433, 139] on div at bounding box center [483, 155] width 664 height 32
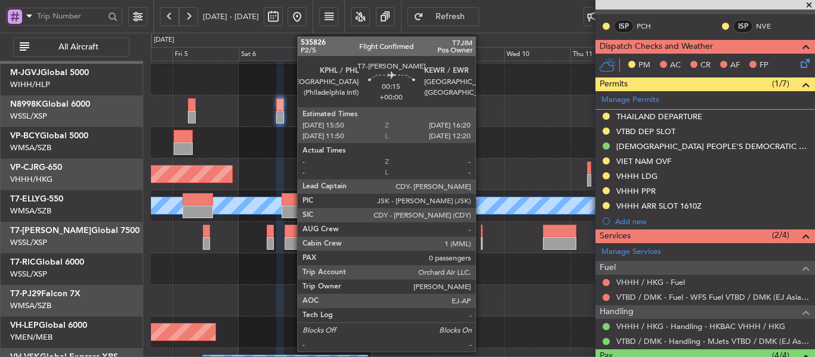
click at [481, 235] on div at bounding box center [482, 231] width 2 height 13
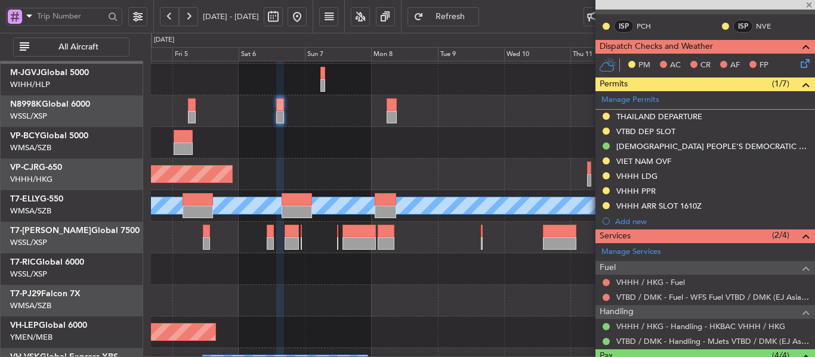
type input "0"
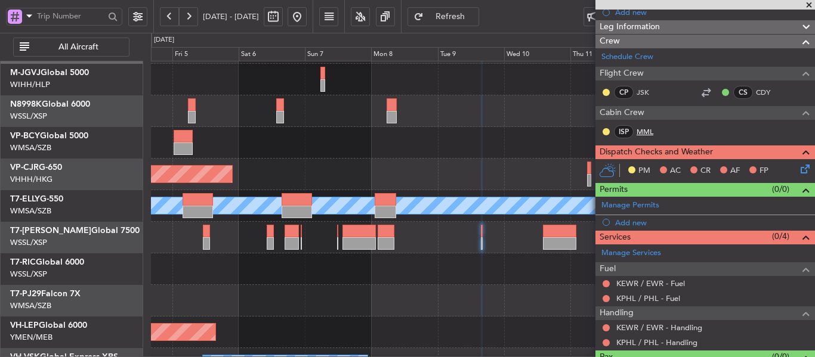
scroll to position [107, 0]
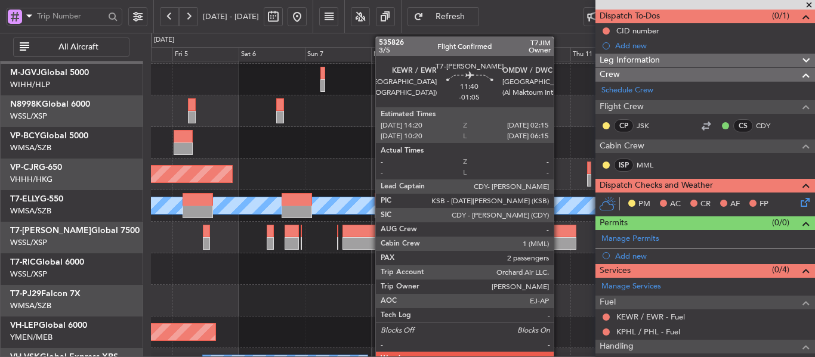
click at [559, 242] on div at bounding box center [559, 243] width 33 height 13
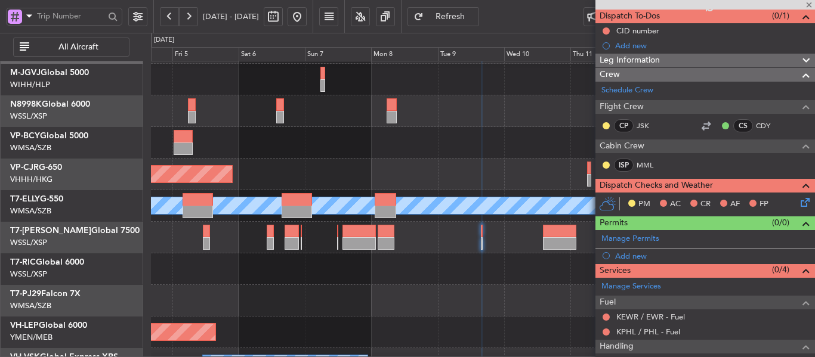
type input "-01:05"
type input "2"
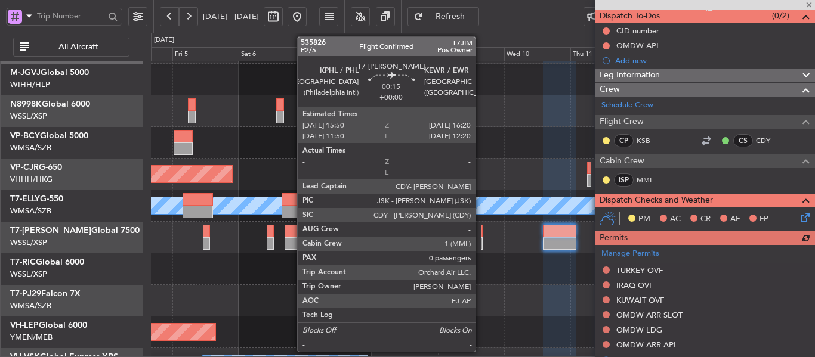
click at [481, 234] on div at bounding box center [482, 231] width 2 height 13
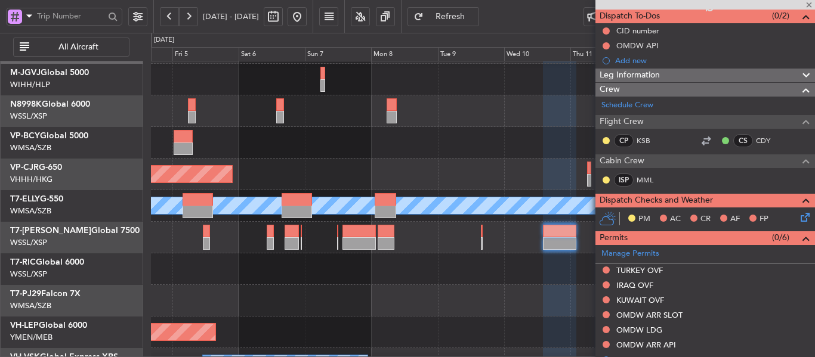
type input "0"
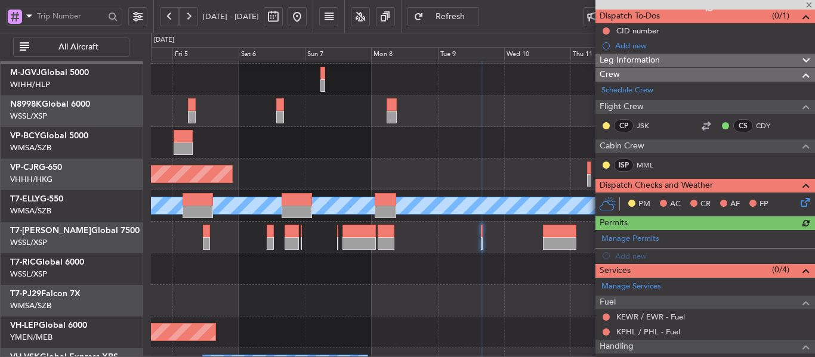
scroll to position [48, 0]
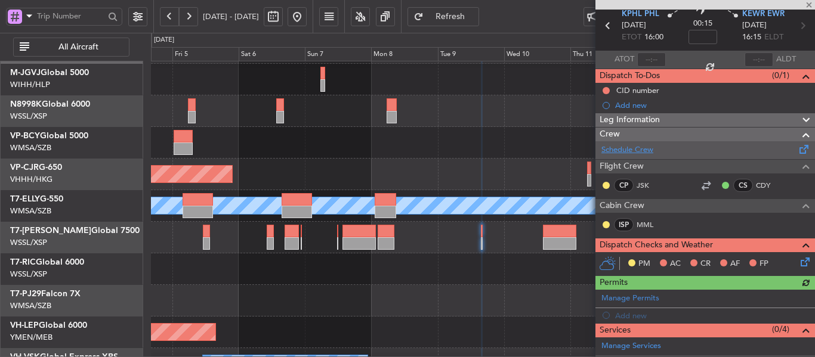
click at [636, 149] on link "Schedule Crew" at bounding box center [627, 150] width 52 height 12
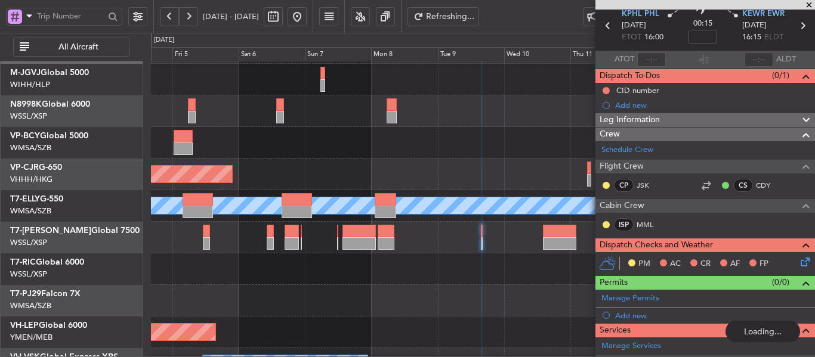
scroll to position [0, 0]
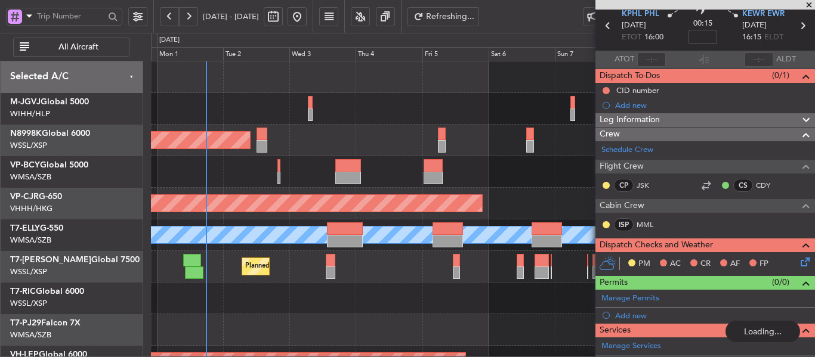
click at [563, 248] on div "Planned Maint [GEOGRAPHIC_DATA] (Seletar) Planned Maint [GEOGRAPHIC_DATA] ([GEO…" at bounding box center [483, 266] width 664 height 411
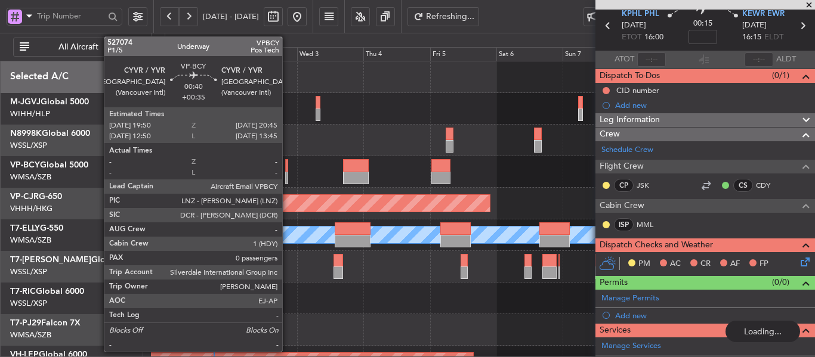
click at [361, 207] on div "Planned Maint [GEOGRAPHIC_DATA] (Seletar) Planned Maint [GEOGRAPHIC_DATA] ([GEO…" at bounding box center [483, 266] width 664 height 411
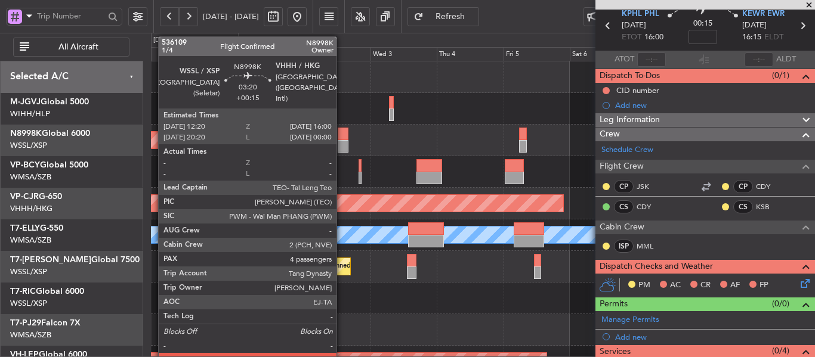
click at [342, 139] on div at bounding box center [343, 134] width 10 height 13
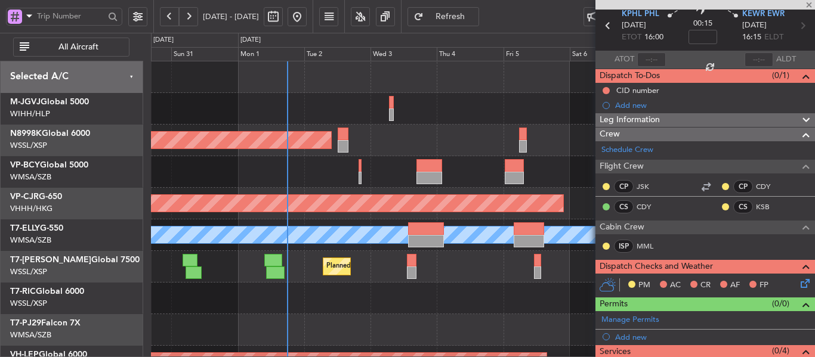
type input "+00:15"
type input "4"
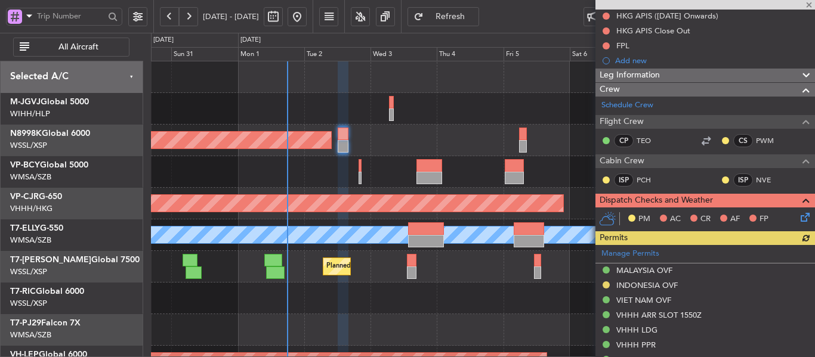
scroll to position [227, 0]
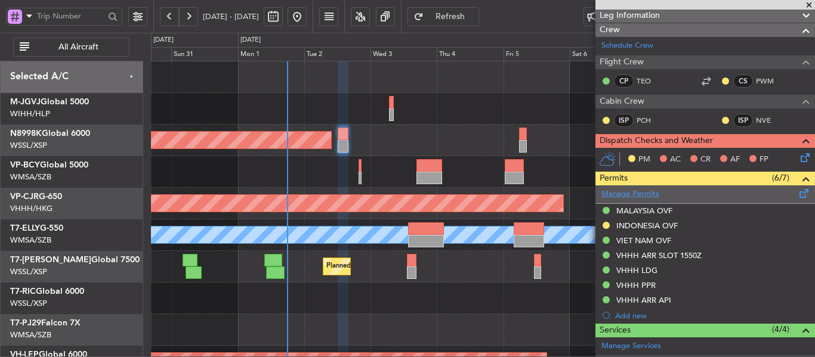
click at [631, 194] on link "Manage Permits" at bounding box center [630, 195] width 58 height 12
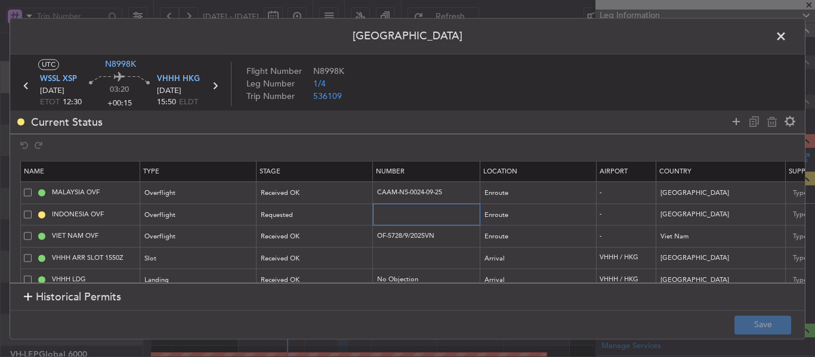
click at [415, 212] on input "text" at bounding box center [428, 214] width 104 height 10
paste input "SI12925"
type input "SI12925"
click at [319, 217] on div "Requested" at bounding box center [310, 215] width 99 height 18
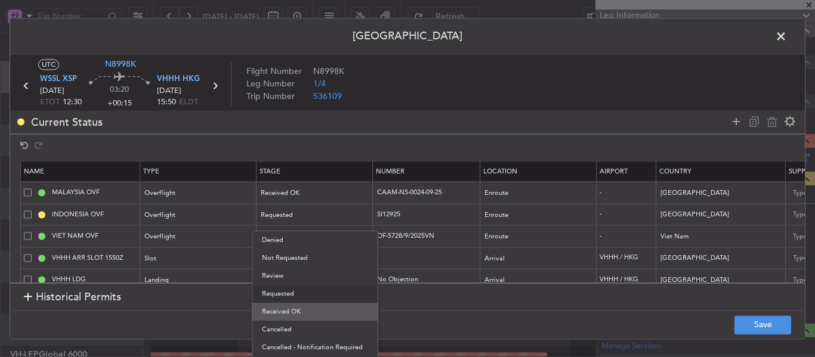
click at [286, 310] on span "Received OK" at bounding box center [315, 312] width 106 height 18
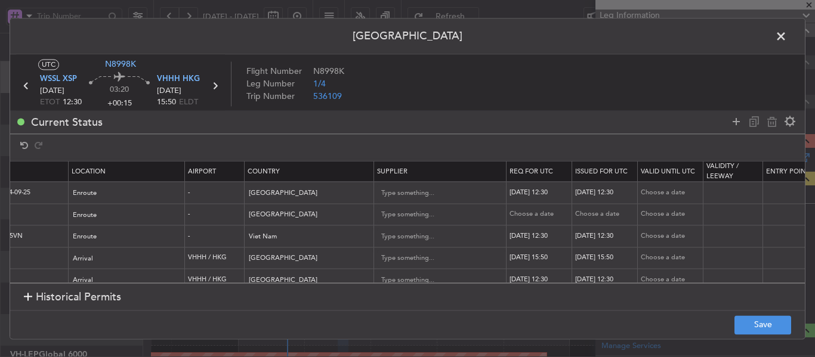
scroll to position [0, 415]
click at [539, 218] on div "Choose a date" at bounding box center [538, 215] width 62 height 10
select select "9"
select select "2025"
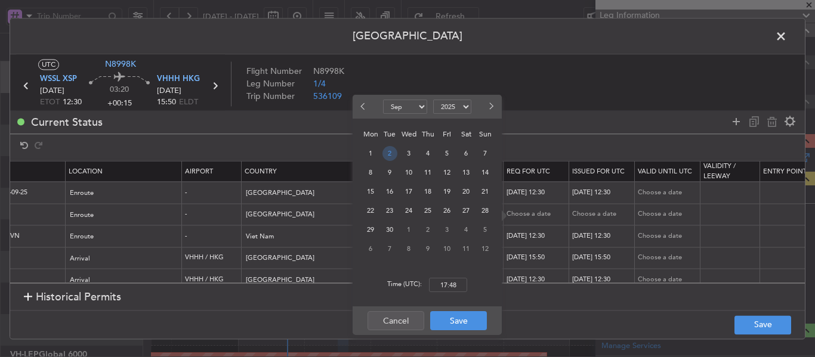
click at [390, 150] on span "2" at bounding box center [389, 153] width 15 height 15
click at [441, 290] on input "00:00" at bounding box center [448, 285] width 38 height 14
type input "12:30"
click at [448, 325] on button "Save" at bounding box center [458, 320] width 57 height 19
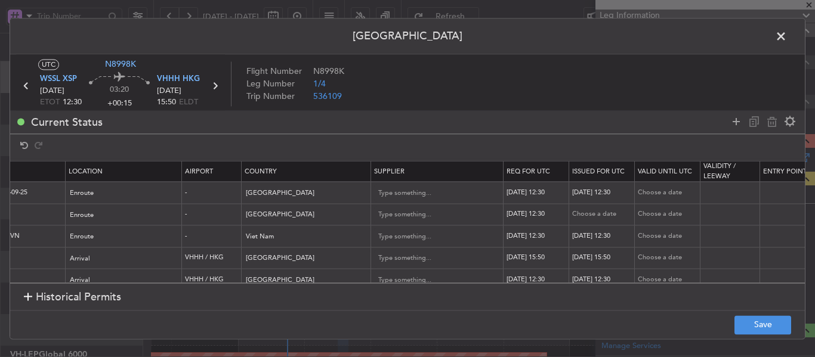
click at [586, 217] on div "Choose a date" at bounding box center [603, 215] width 62 height 10
select select "9"
select select "2025"
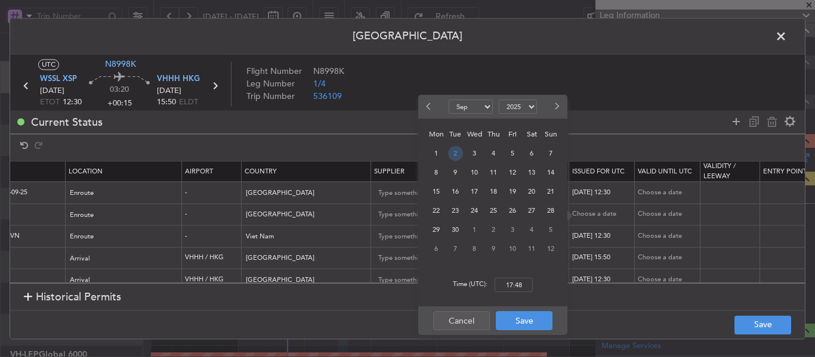
click at [455, 155] on span "2" at bounding box center [455, 153] width 15 height 15
click at [513, 285] on input "00:00" at bounding box center [514, 285] width 38 height 14
type input "12:30"
click at [525, 317] on button "Save" at bounding box center [524, 320] width 57 height 19
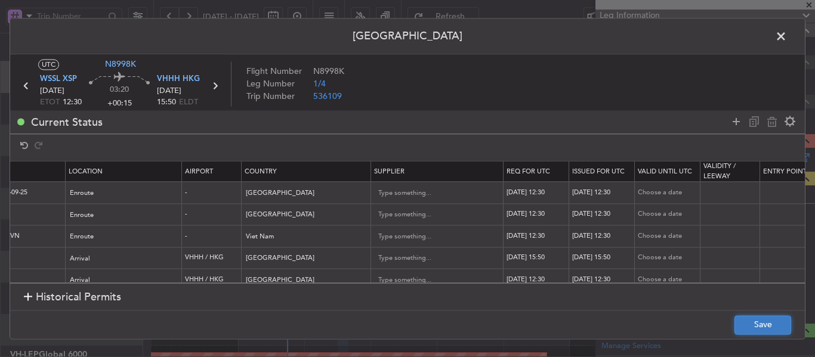
click at [766, 329] on button "Save" at bounding box center [763, 325] width 57 height 19
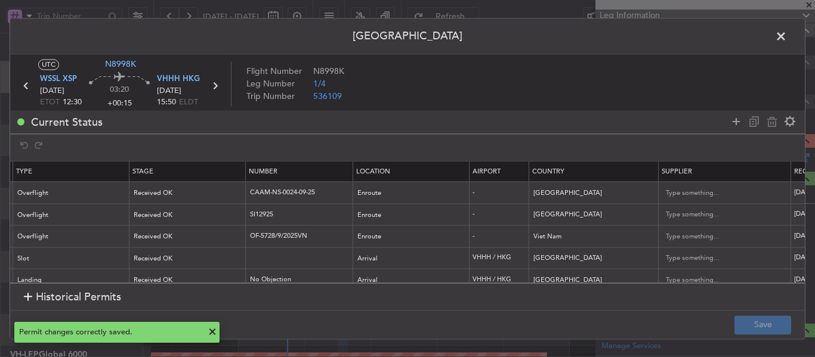
scroll to position [0, 62]
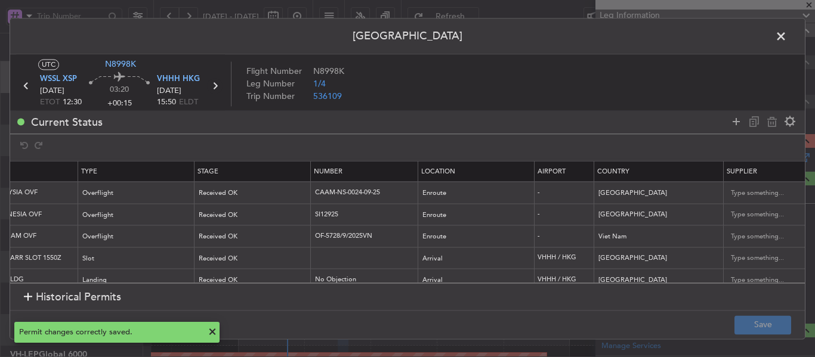
click at [212, 82] on icon at bounding box center [215, 86] width 16 height 16
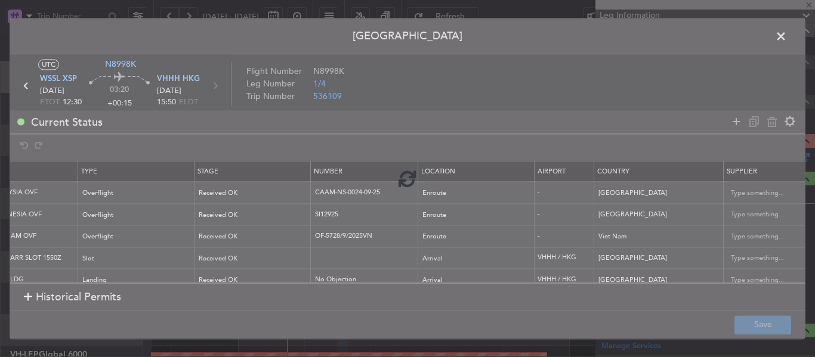
type input "+00:30"
type input "3"
type input "+00:30"
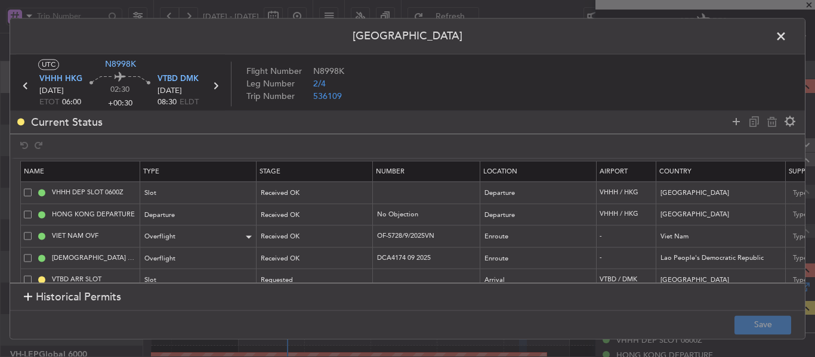
scroll to position [42, 0]
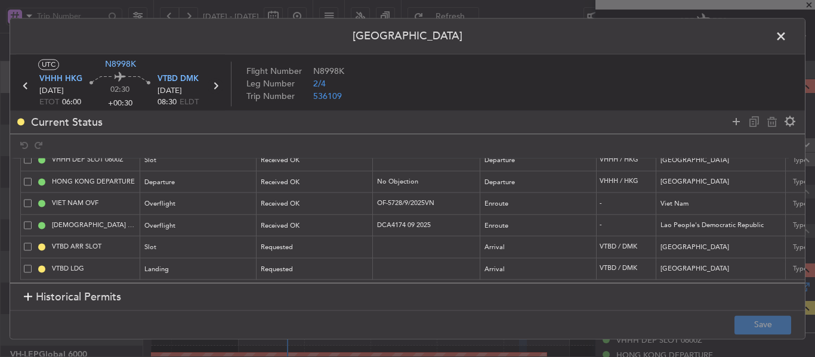
click at [215, 84] on icon at bounding box center [216, 86] width 16 height 16
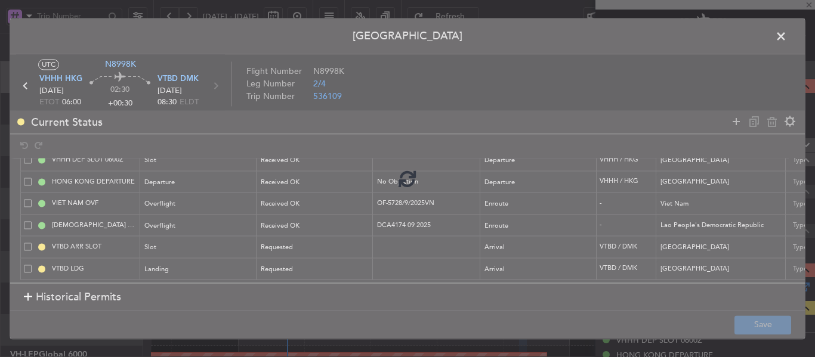
type input "+00:10"
type input "4"
type input "+00:10"
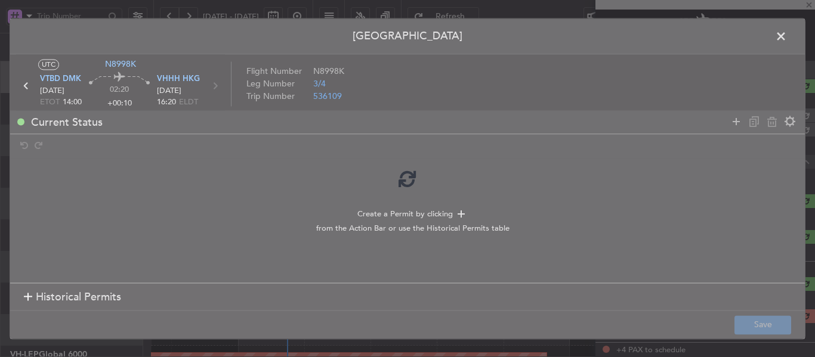
scroll to position [0, 0]
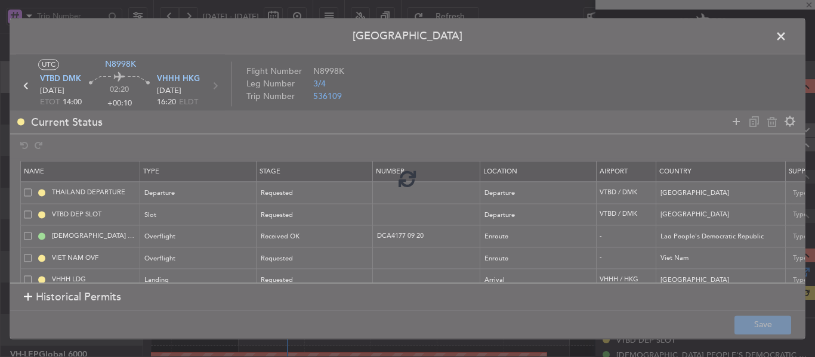
click at [215, 84] on div at bounding box center [407, 178] width 795 height 320
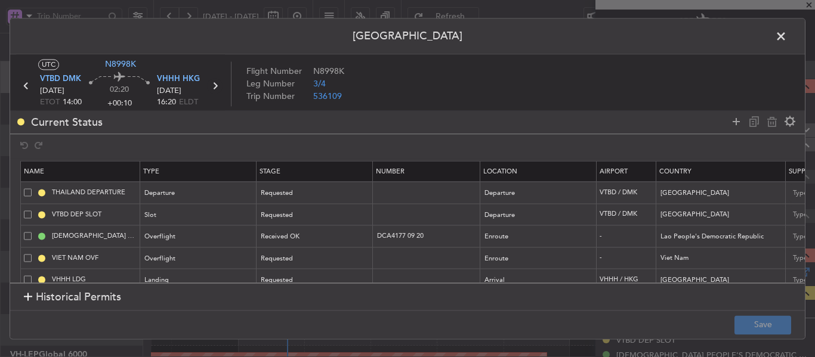
click at [215, 84] on icon at bounding box center [215, 86] width 16 height 16
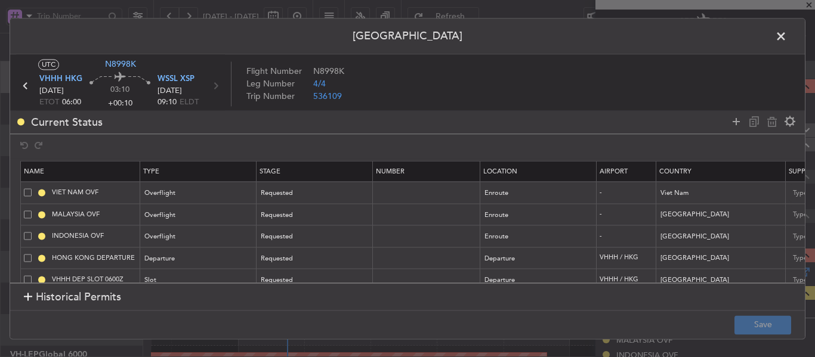
click at [787, 34] on span at bounding box center [787, 39] width 0 height 24
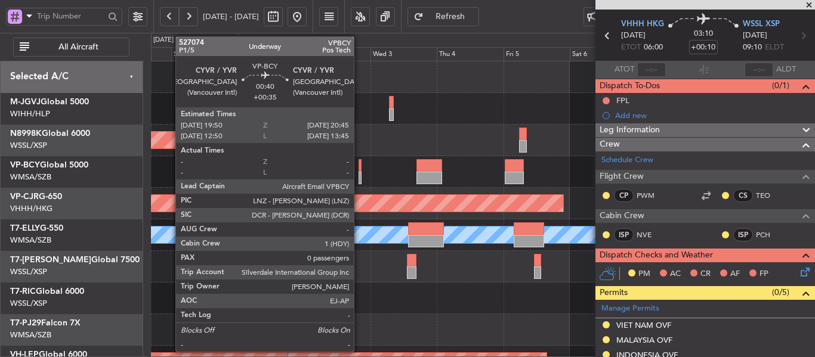
click at [359, 168] on div at bounding box center [360, 165] width 3 height 13
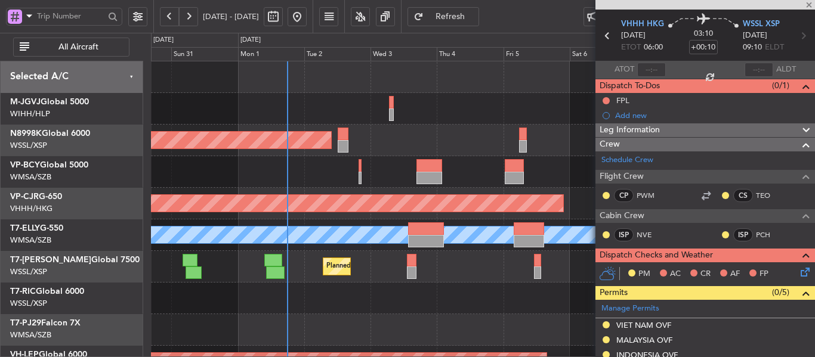
type input "+00:35"
type input "0"
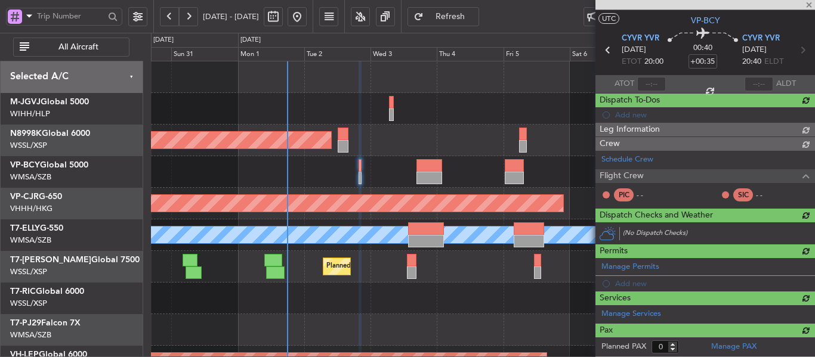
scroll to position [23, 0]
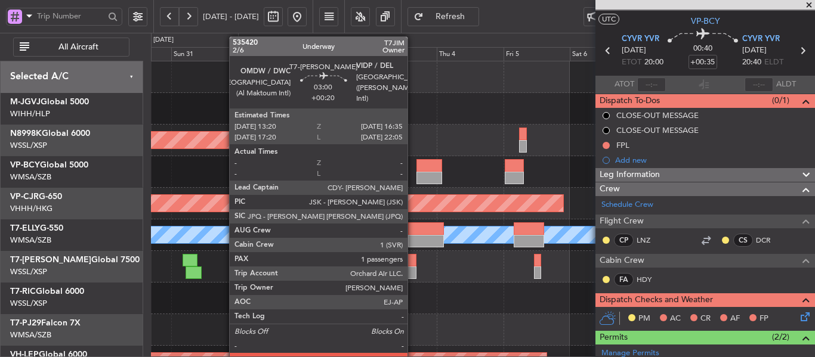
click at [413, 268] on div at bounding box center [412, 273] width 10 height 13
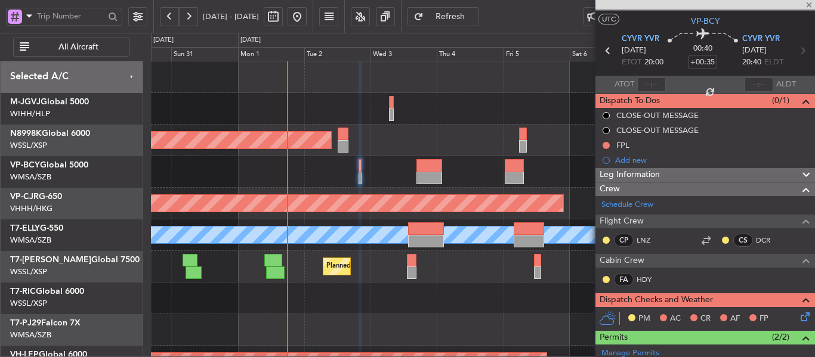
type input "+00:20"
type input "1"
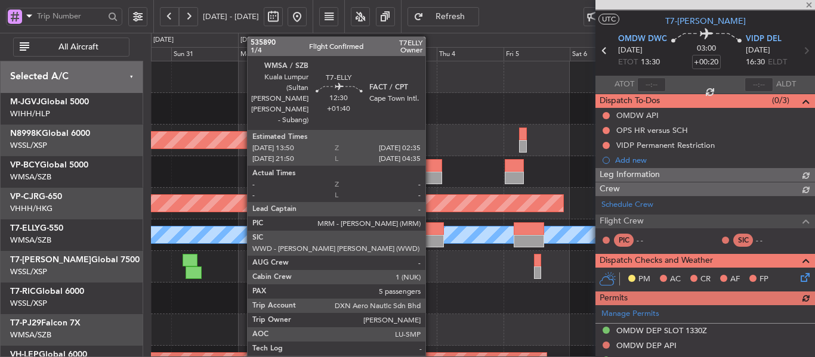
click at [431, 232] on div at bounding box center [426, 229] width 36 height 13
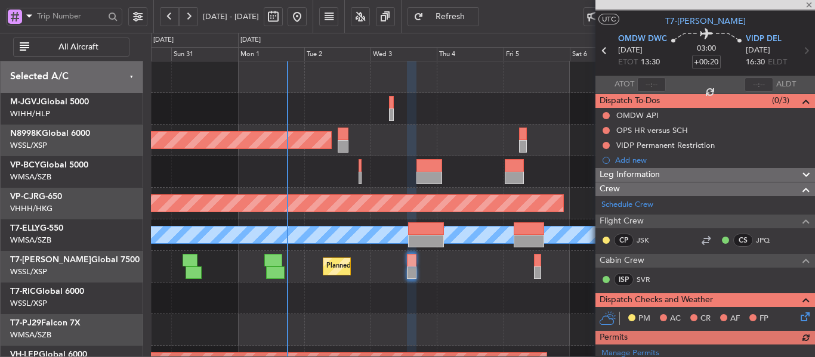
type input "+01:40"
type input "5"
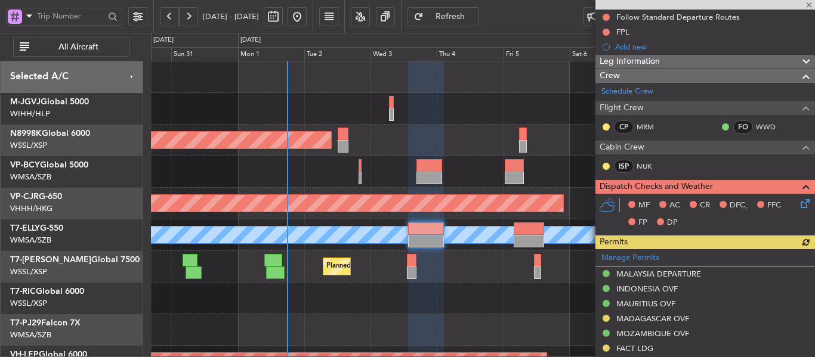
scroll to position [142, 0]
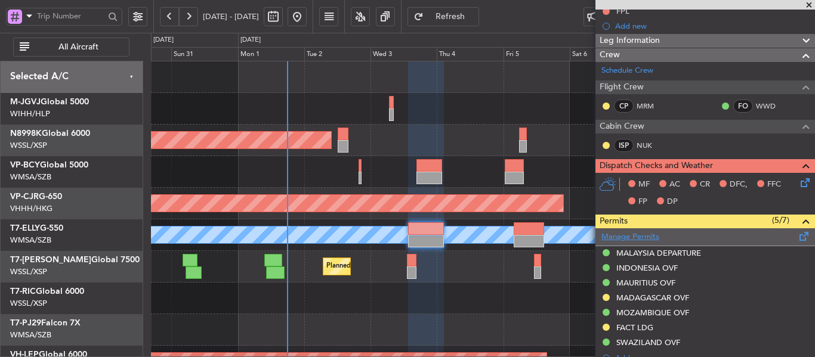
click at [615, 238] on link "Manage Permits" at bounding box center [630, 238] width 58 height 12
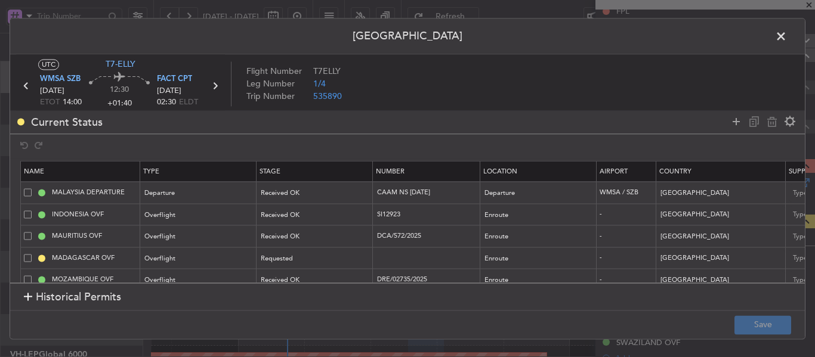
click at [787, 40] on span at bounding box center [787, 39] width 0 height 24
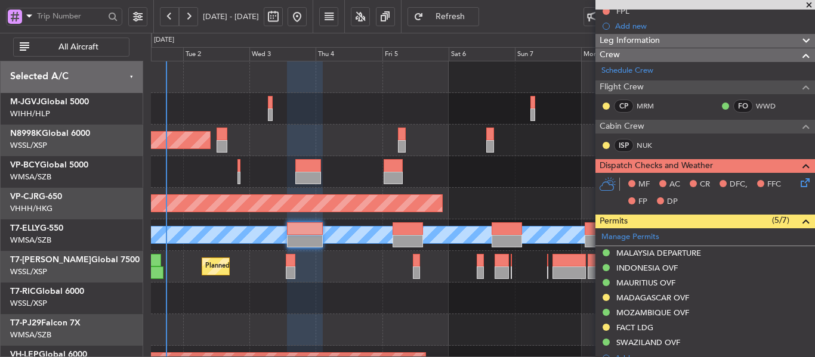
scroll to position [0, 0]
click at [317, 302] on div at bounding box center [483, 299] width 664 height 32
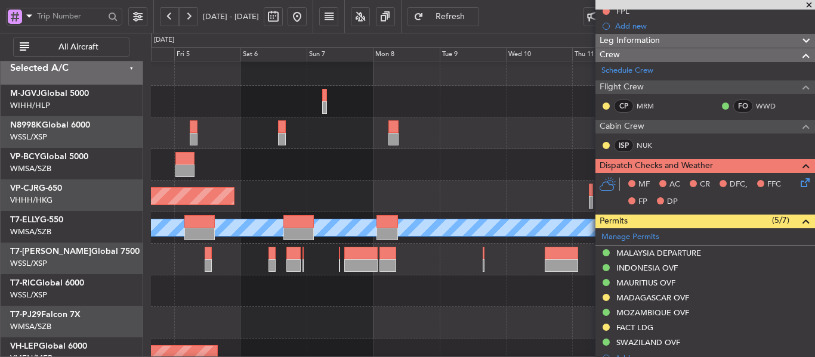
scroll to position [7, 0]
click at [353, 303] on div at bounding box center [483, 292] width 664 height 32
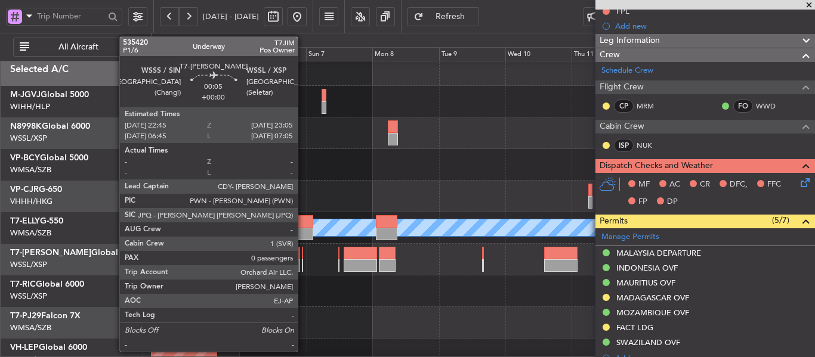
click at [303, 262] on div at bounding box center [302, 266] width 1 height 13
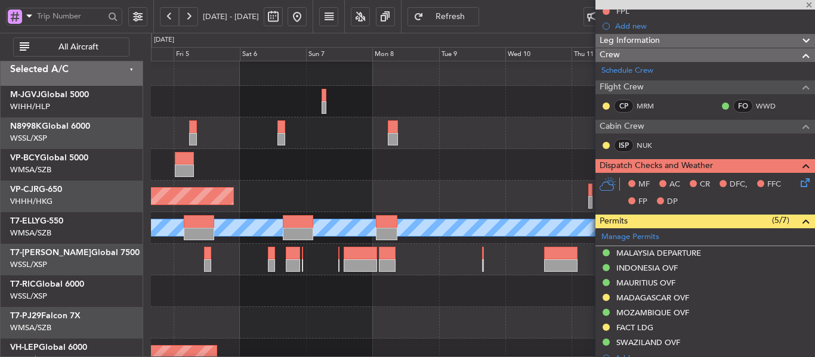
type input "0"
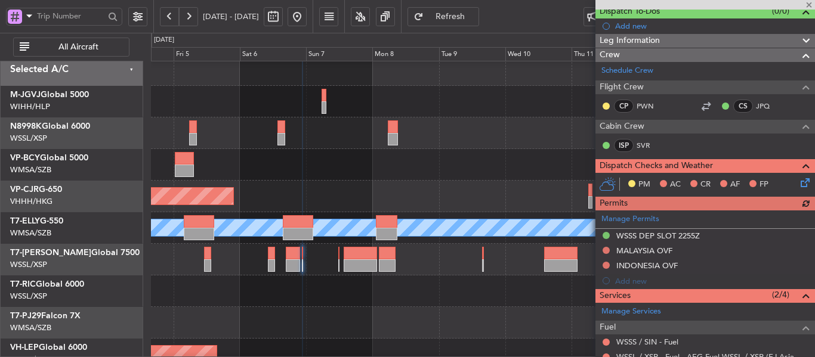
scroll to position [197, 0]
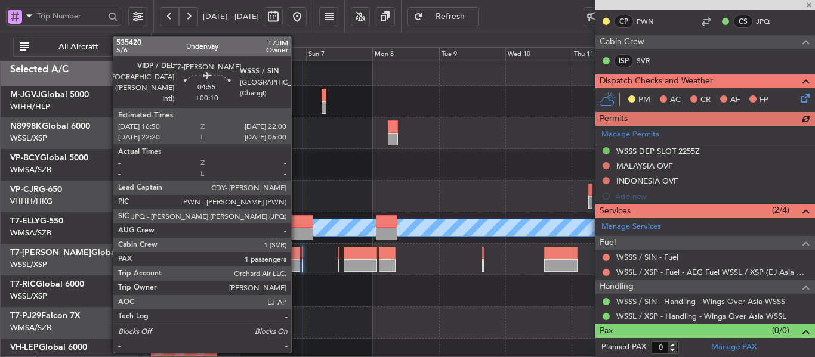
click at [297, 256] on div at bounding box center [293, 253] width 14 height 13
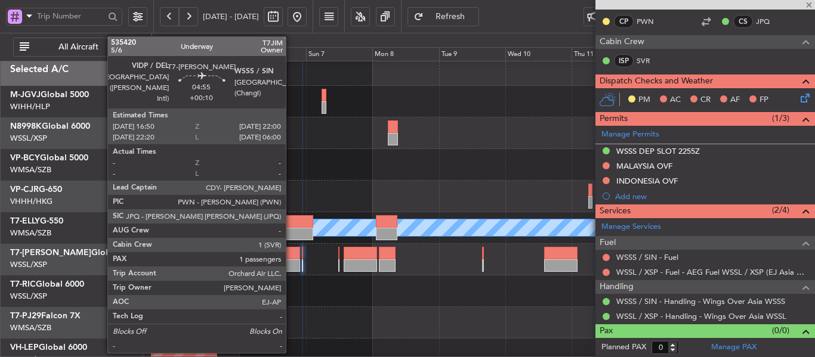
type input "+00:10"
type input "1"
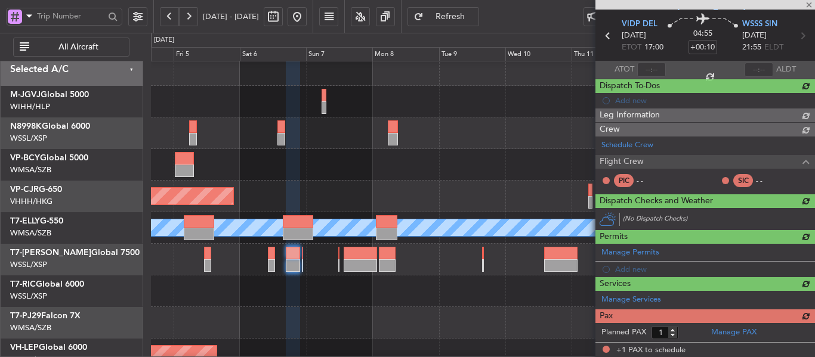
scroll to position [242, 0]
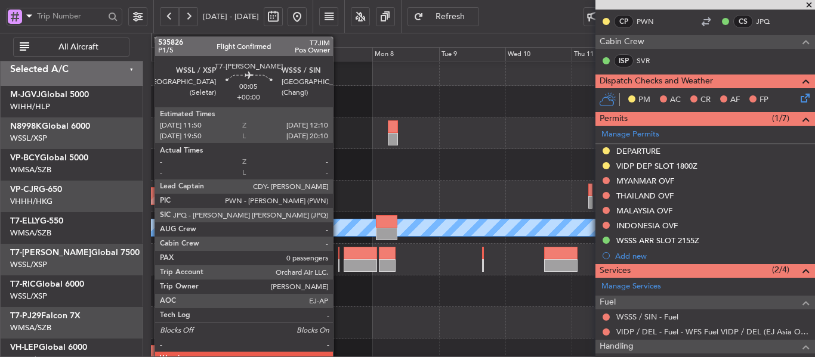
click at [338, 260] on div at bounding box center [338, 266] width 1 height 13
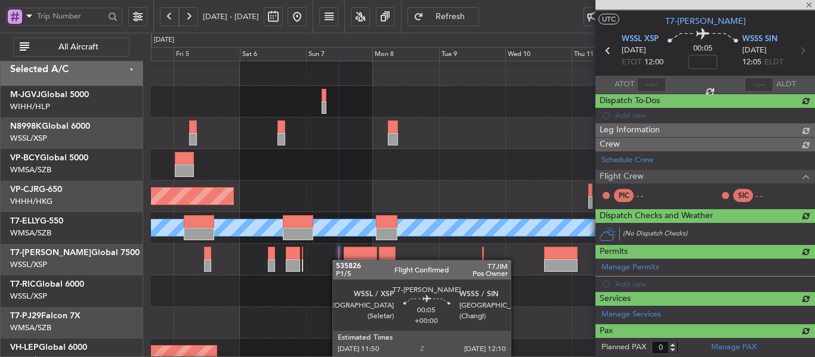
scroll to position [187, 0]
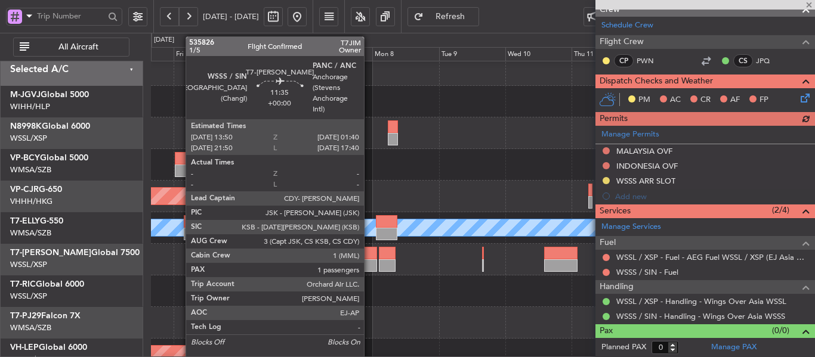
click at [369, 260] on div at bounding box center [360, 266] width 33 height 13
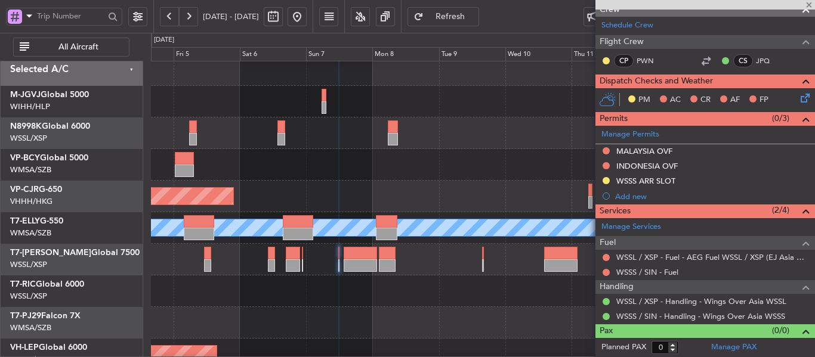
type input "2"
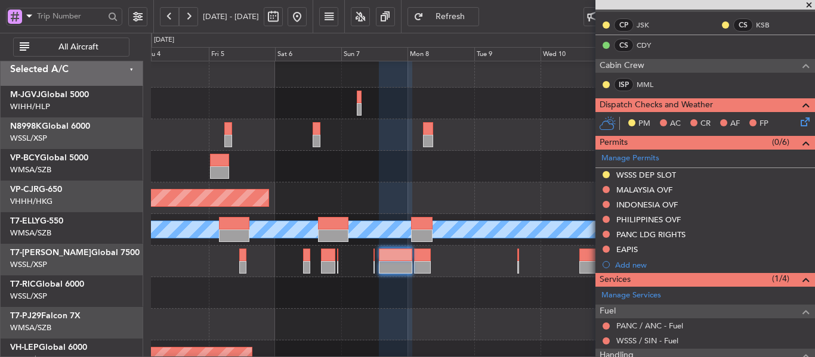
scroll to position [5, 0]
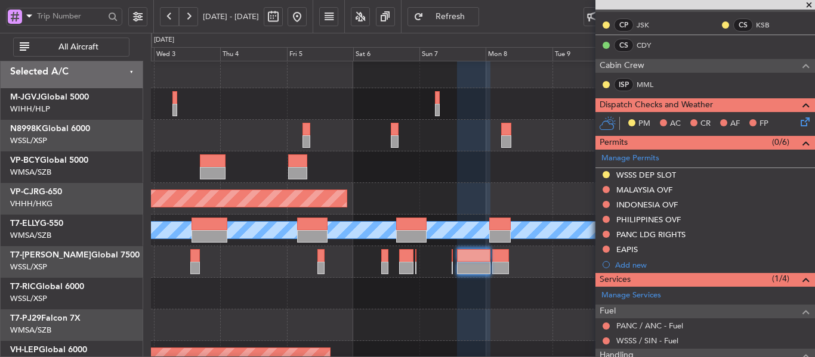
click at [419, 306] on div at bounding box center [483, 294] width 664 height 32
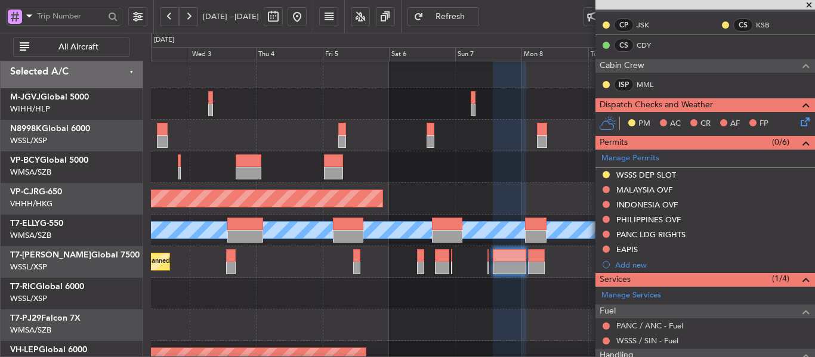
click at [399, 304] on div at bounding box center [483, 294] width 664 height 32
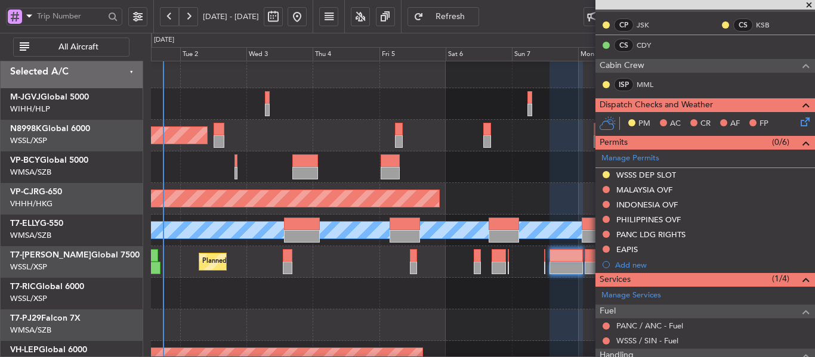
scroll to position [1, 0]
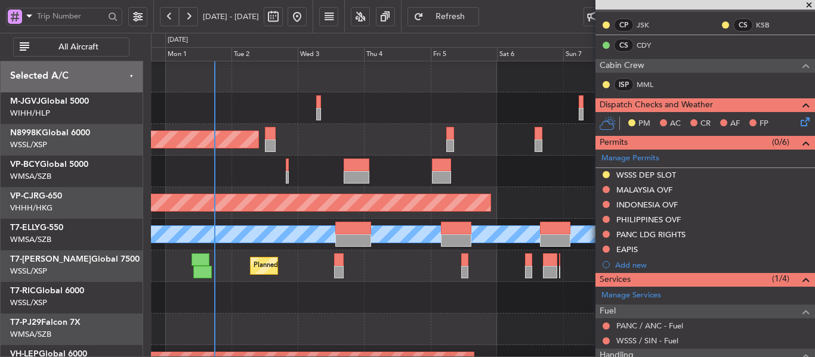
click at [406, 296] on div at bounding box center [483, 298] width 664 height 32
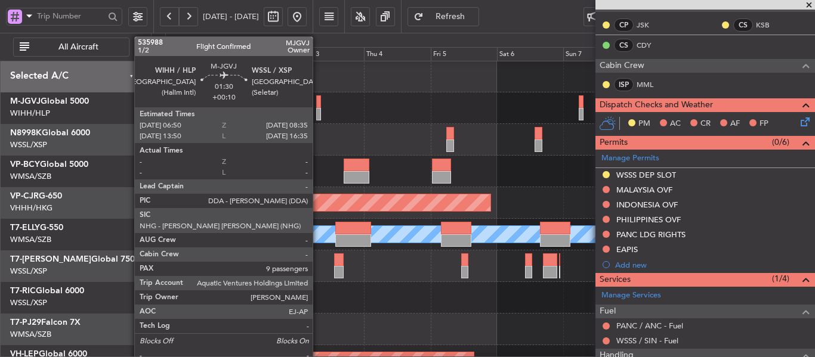
click at [318, 109] on div at bounding box center [318, 114] width 5 height 13
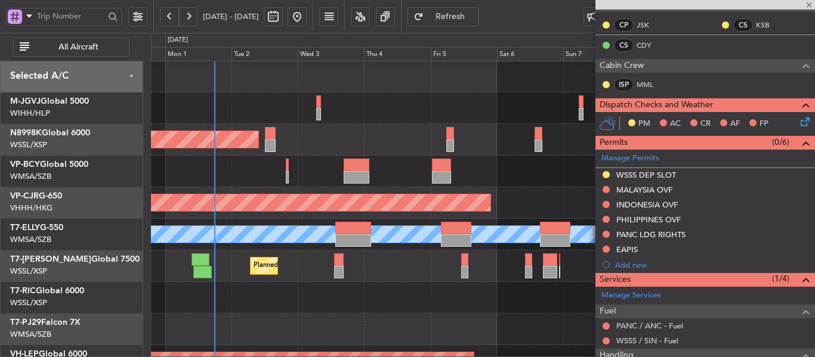
type input "+00:10"
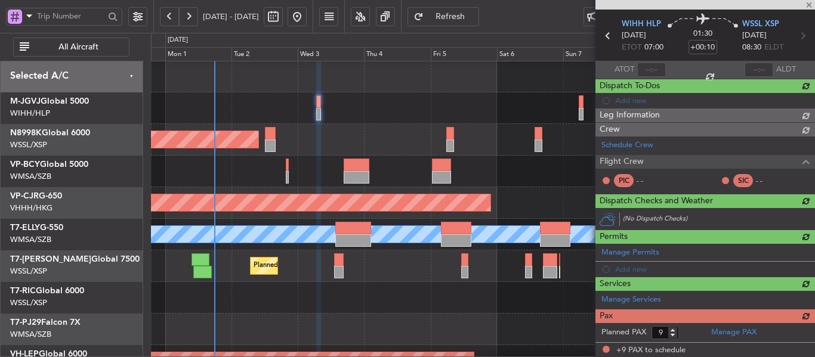
scroll to position [227, 0]
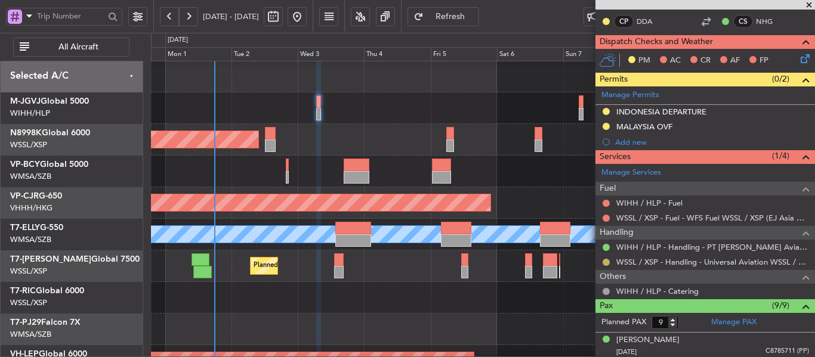
click at [606, 262] on button at bounding box center [606, 262] width 7 height 7
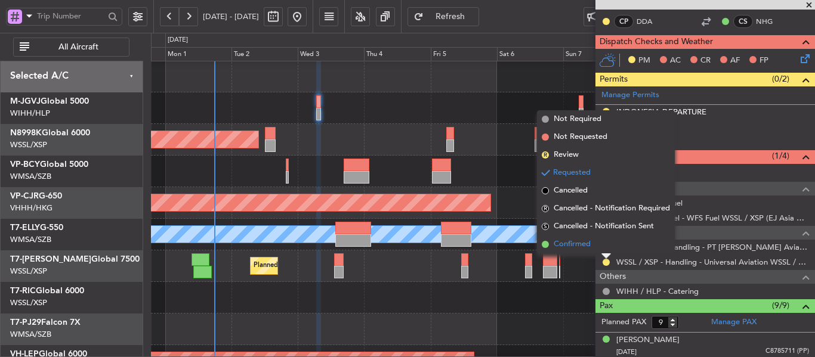
click at [547, 245] on span at bounding box center [545, 244] width 7 height 7
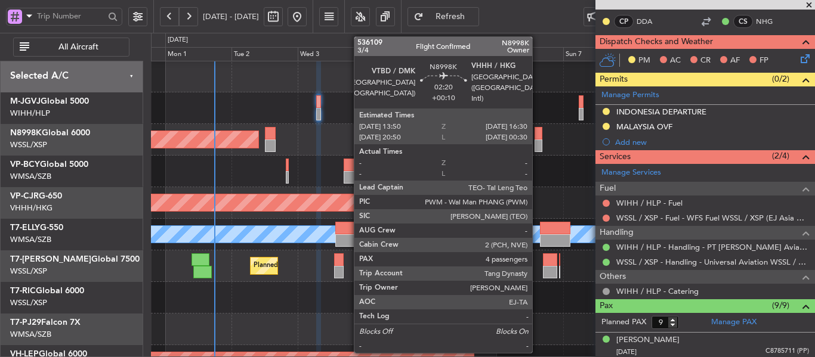
click at [538, 139] on div at bounding box center [539, 133] width 8 height 13
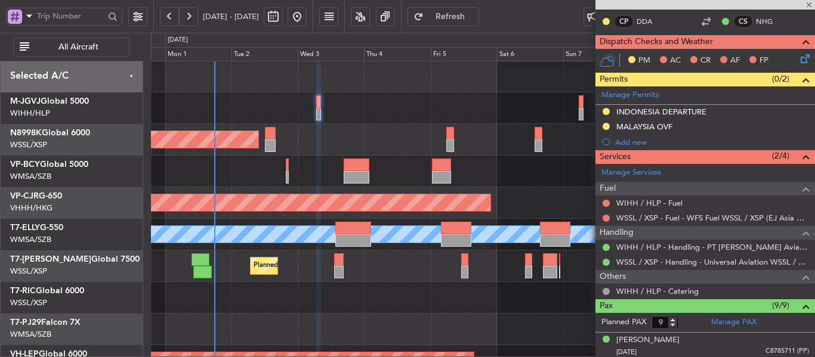
type input "4"
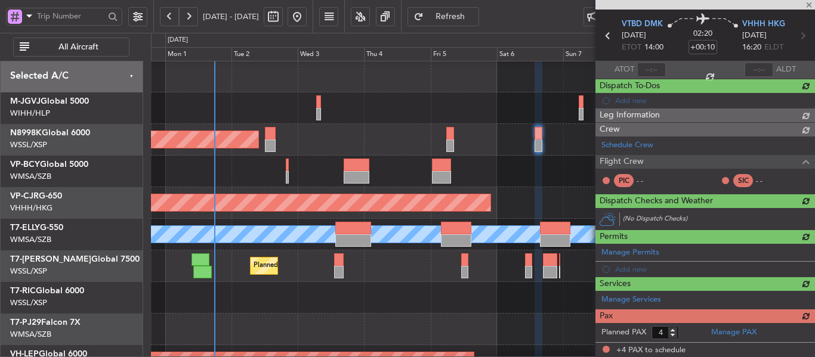
scroll to position [212, 0]
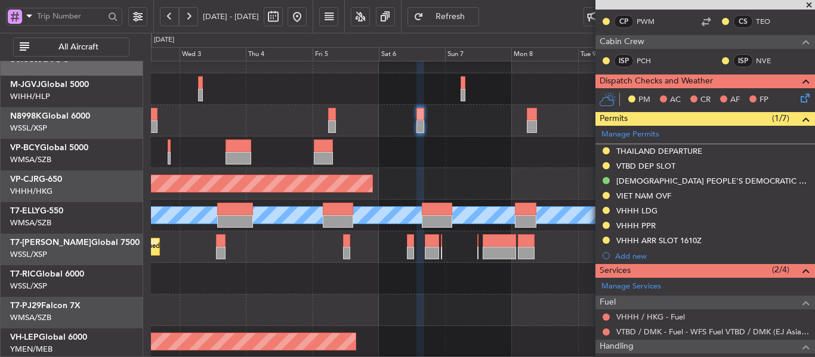
click at [411, 190] on div "Planned Maint [GEOGRAPHIC_DATA] ([GEOGRAPHIC_DATA] Intl)" at bounding box center [483, 184] width 664 height 32
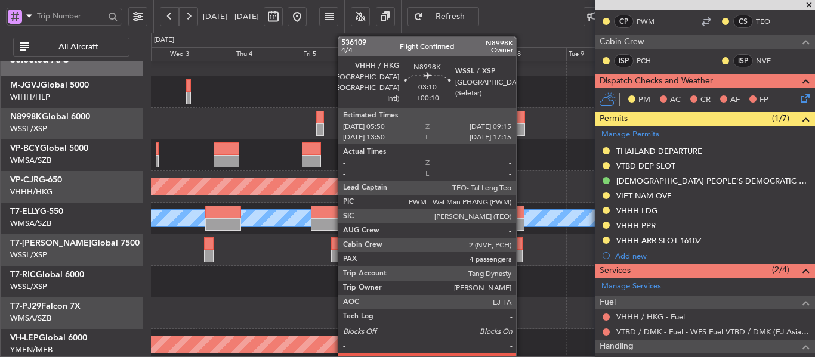
click at [522, 122] on div at bounding box center [520, 117] width 10 height 13
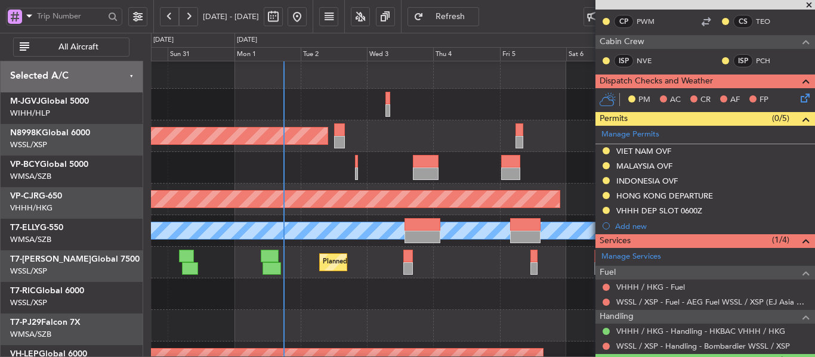
scroll to position [12, 0]
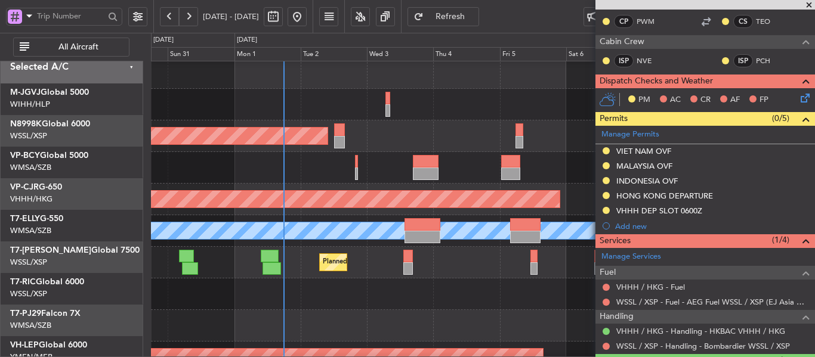
click at [483, 252] on div "Planned Maint Dubai (Al Maktoum Intl)" at bounding box center [483, 263] width 664 height 32
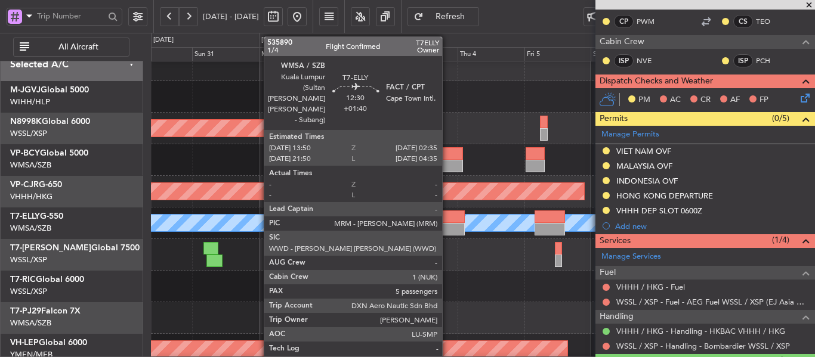
click at [448, 224] on div at bounding box center [447, 229] width 36 height 13
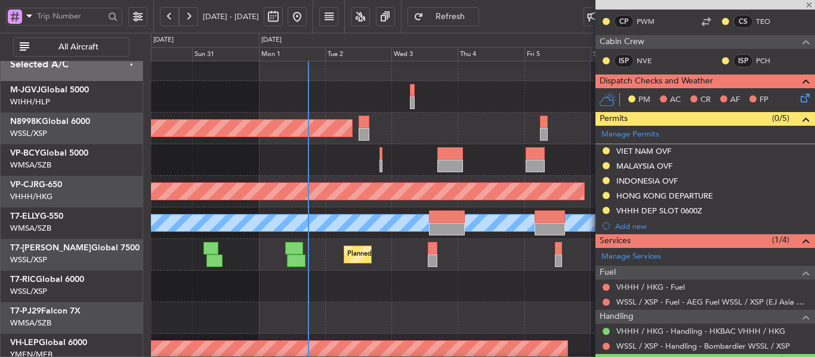
type input "+01:40"
type input "5"
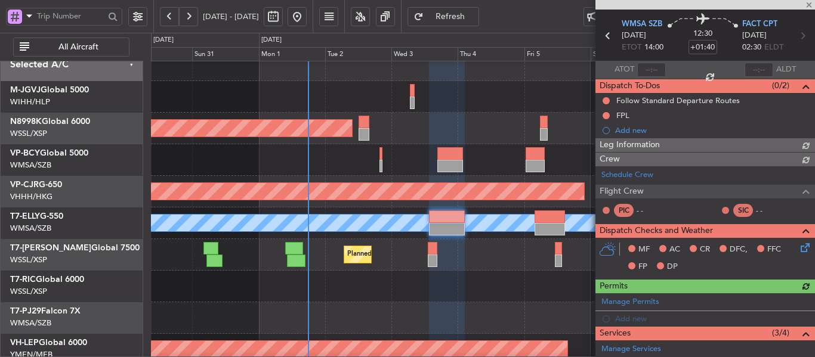
scroll to position [227, 0]
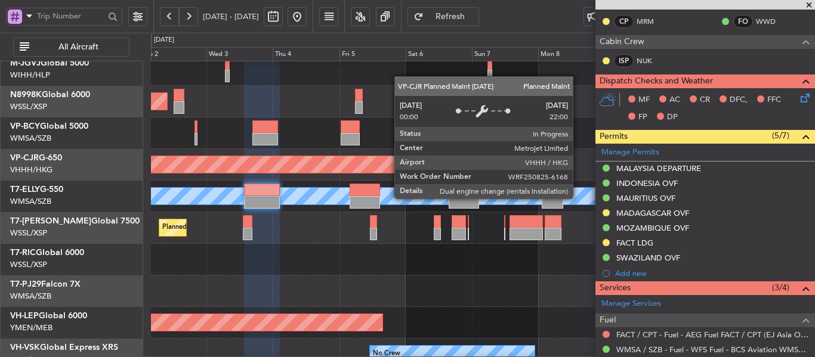
click at [349, 170] on div "Planned Maint [GEOGRAPHIC_DATA] ([GEOGRAPHIC_DATA] Intl)" at bounding box center [4, 164] width 790 height 17
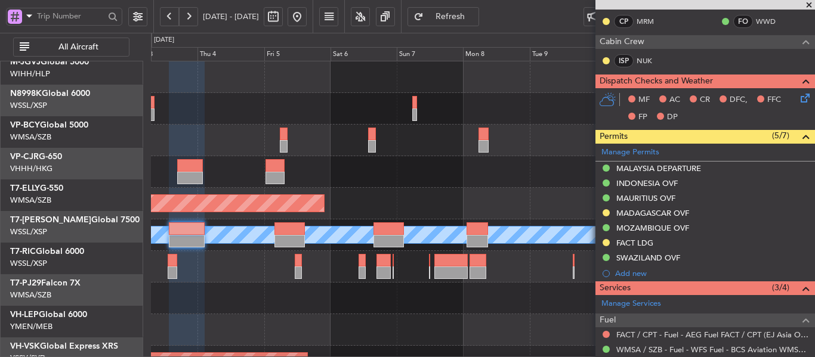
scroll to position [0, 0]
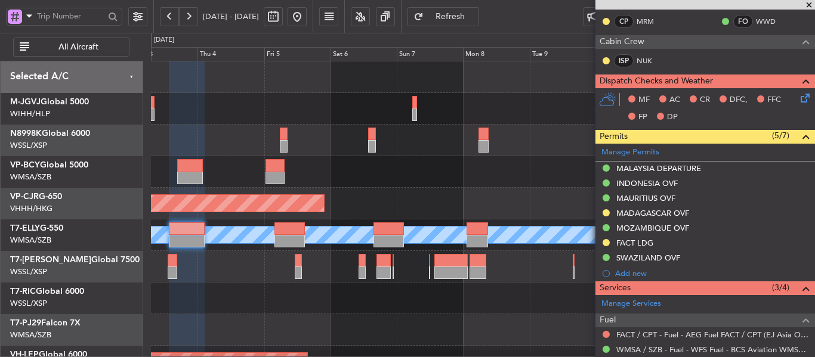
click at [418, 252] on div "Planned Maint [GEOGRAPHIC_DATA] (Seletar) Planned Maint [GEOGRAPHIC_DATA] ([GEO…" at bounding box center [483, 266] width 664 height 411
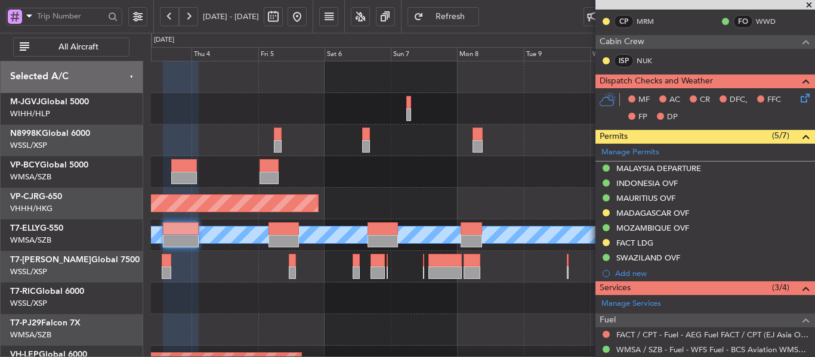
click at [414, 184] on div at bounding box center [483, 172] width 664 height 32
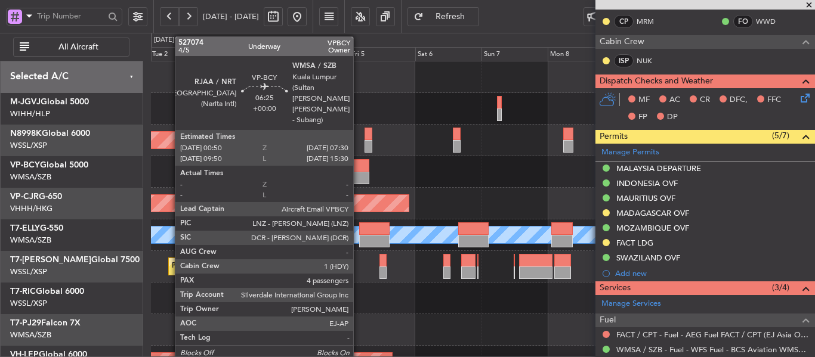
click at [359, 171] on div at bounding box center [359, 165] width 18 height 13
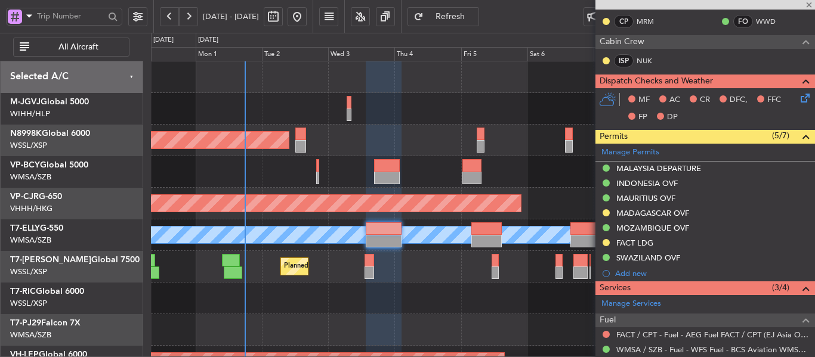
click at [412, 184] on div at bounding box center [483, 172] width 664 height 32
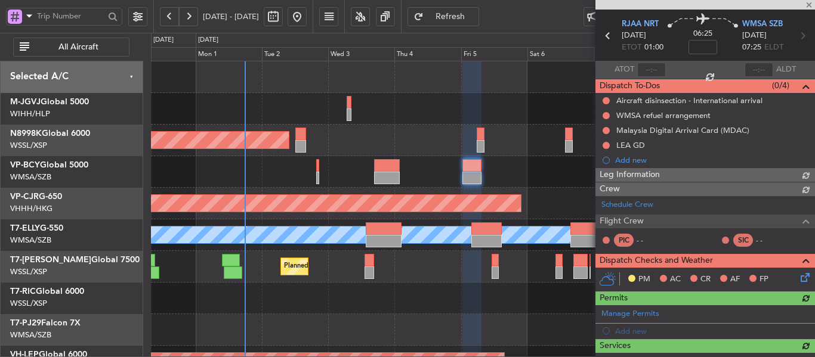
scroll to position [257, 0]
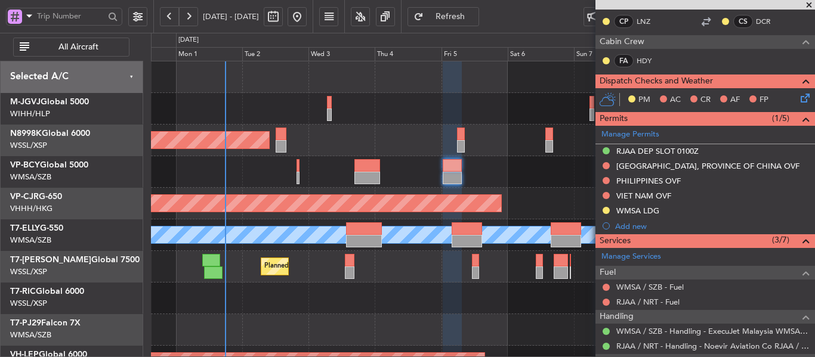
click at [412, 186] on div at bounding box center [483, 172] width 664 height 32
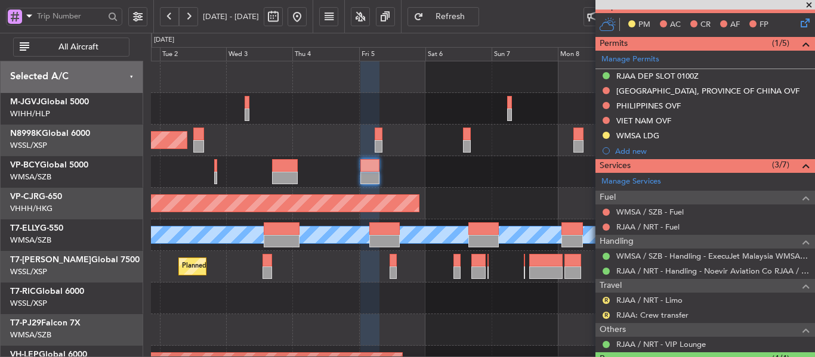
scroll to position [358, 0]
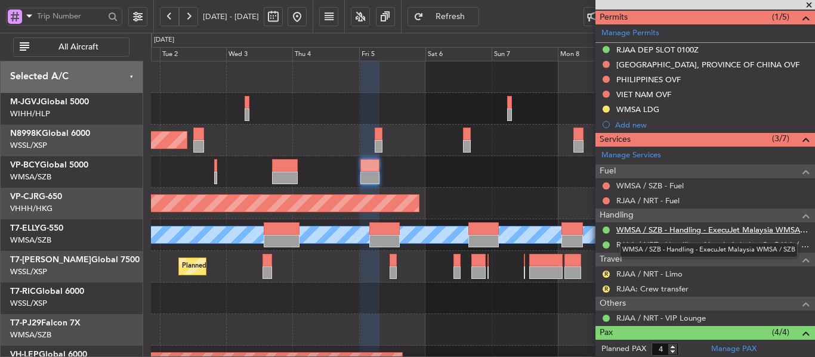
click at [655, 231] on link "WMSA / SZB - Handling - ExecuJet Malaysia WMSA / SZB" at bounding box center [712, 230] width 193 height 10
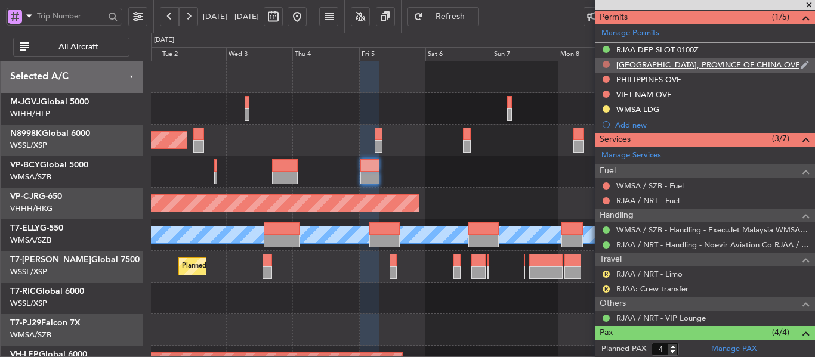
click at [605, 66] on button at bounding box center [606, 64] width 7 height 7
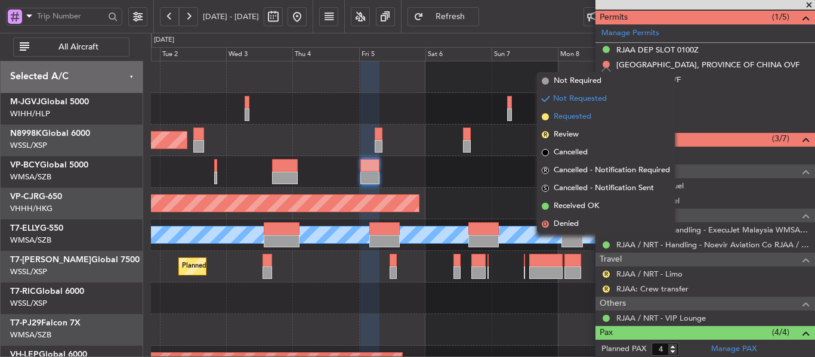
click at [545, 116] on span at bounding box center [545, 116] width 7 height 7
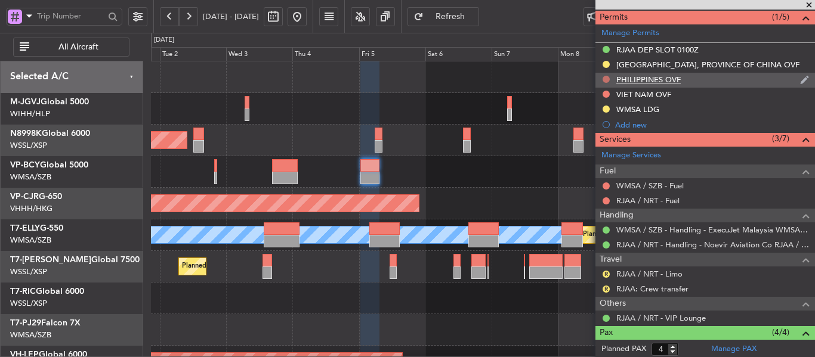
click at [608, 79] on button at bounding box center [606, 79] width 7 height 7
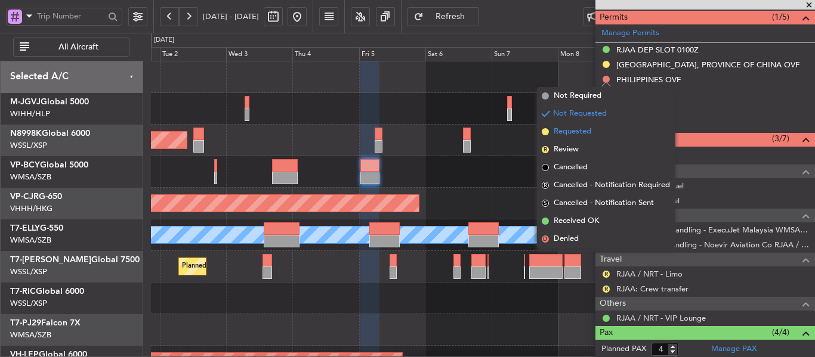
click at [547, 132] on span at bounding box center [545, 131] width 7 height 7
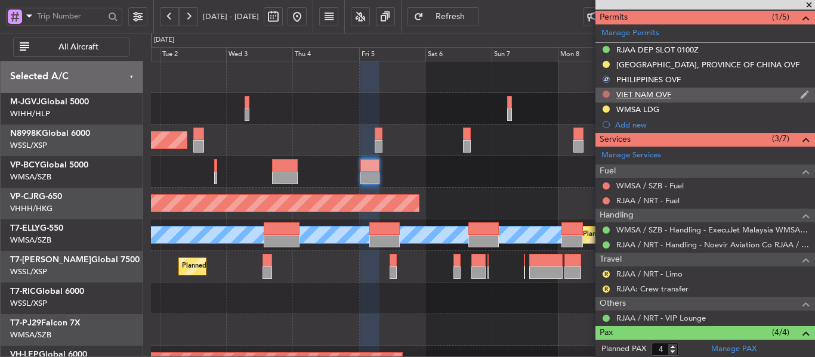
click at [607, 93] on button at bounding box center [606, 94] width 7 height 7
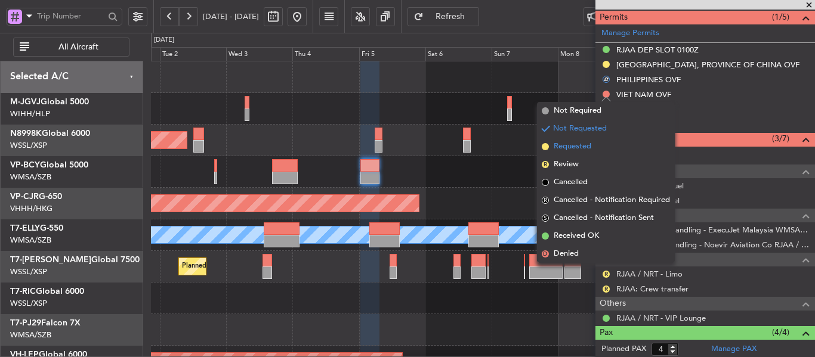
click at [544, 147] on span at bounding box center [545, 146] width 7 height 7
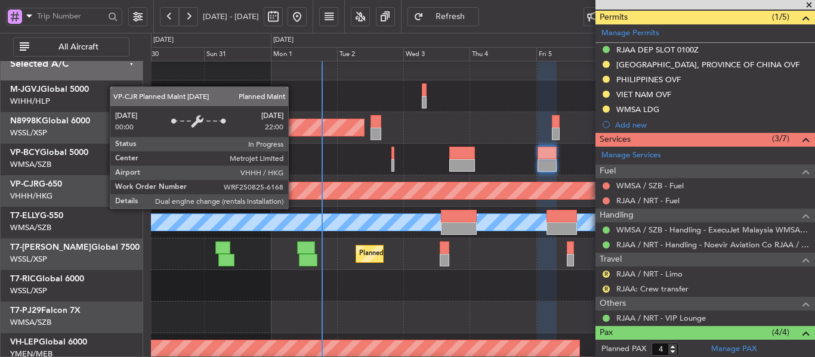
click at [471, 196] on div "Planned Maint [GEOGRAPHIC_DATA] ([GEOGRAPHIC_DATA] Intl)" at bounding box center [201, 191] width 790 height 17
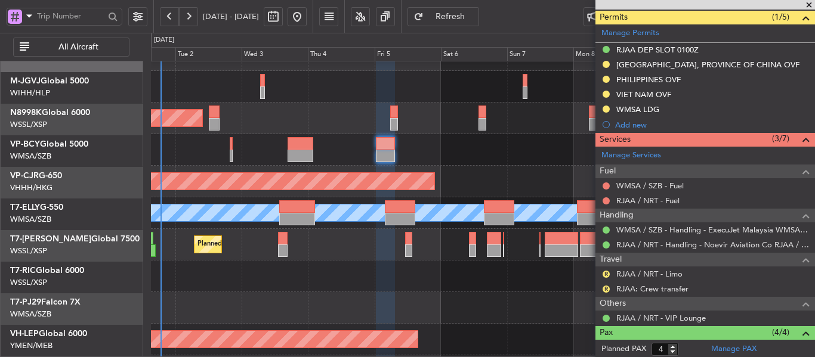
click at [349, 114] on div "Planned Maint [GEOGRAPHIC_DATA] (Seletar)" at bounding box center [483, 119] width 664 height 32
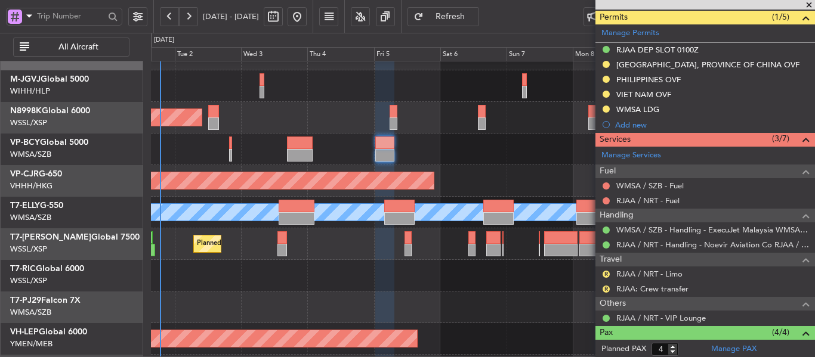
click at [807, 5] on span at bounding box center [809, 5] width 12 height 11
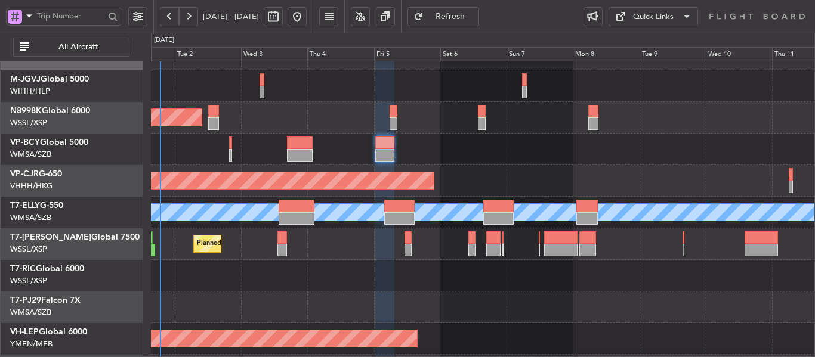
type input "0"
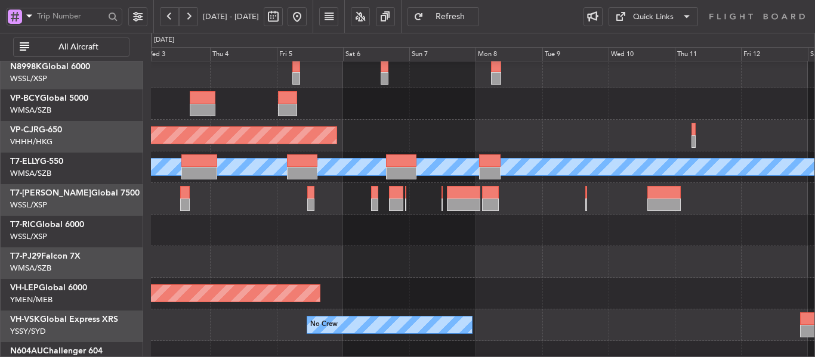
scroll to position [68, 0]
click at [421, 256] on div at bounding box center [483, 262] width 664 height 32
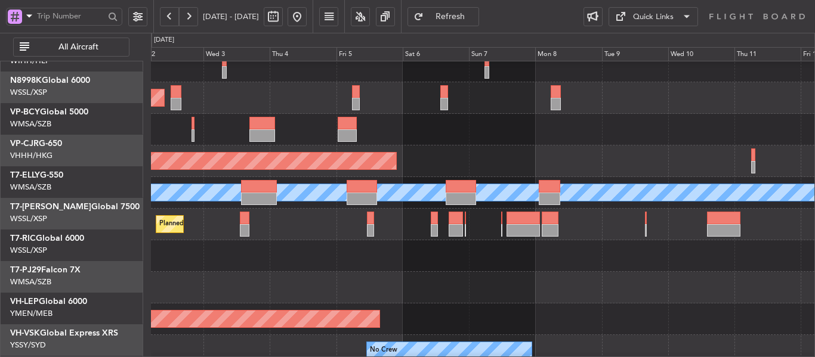
scroll to position [36, 0]
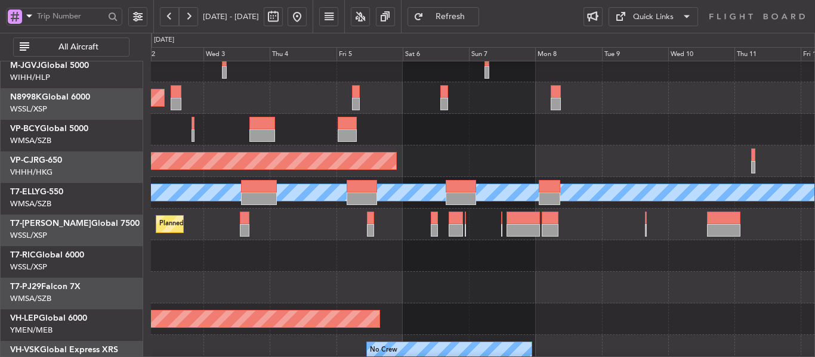
click at [443, 285] on div at bounding box center [483, 288] width 664 height 32
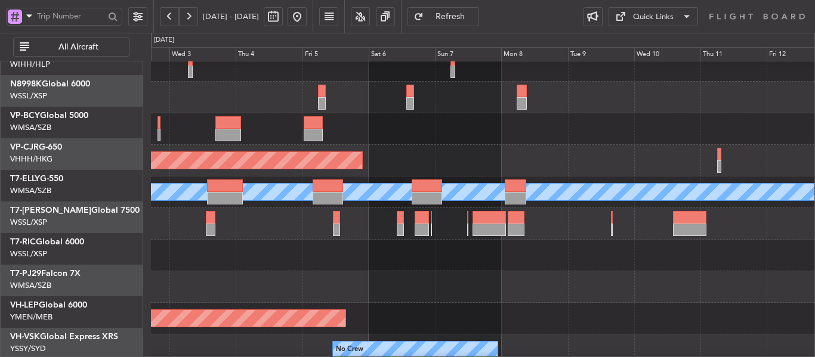
click at [272, 240] on div at bounding box center [483, 256] width 664 height 32
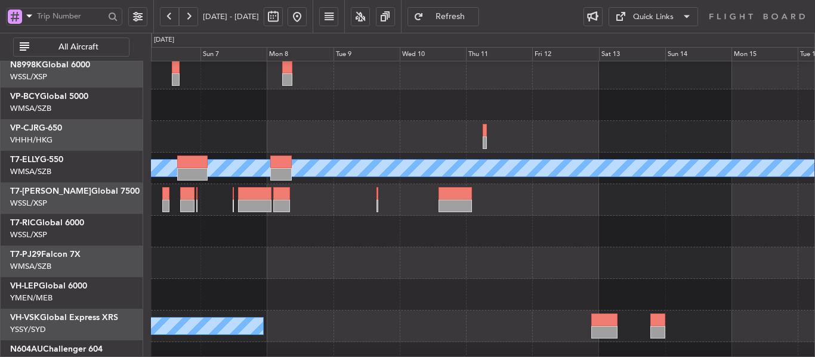
click at [383, 298] on div "Unplanned Maint Wichita (Wichita Mid-continent)" at bounding box center [483, 295] width 664 height 32
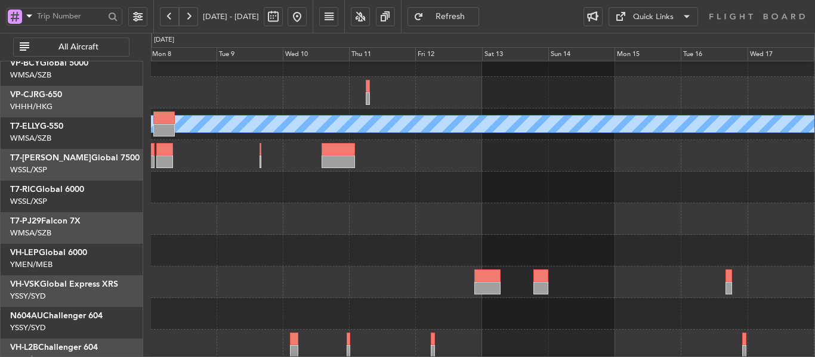
scroll to position [115, 0]
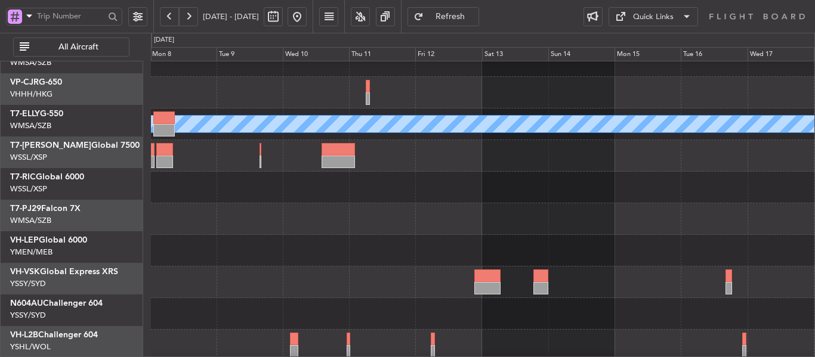
click at [449, 238] on div "Planned Maint [GEOGRAPHIC_DATA] ([GEOGRAPHIC_DATA] Intl) Planned Maint [GEOGRAP…" at bounding box center [483, 155] width 664 height 411
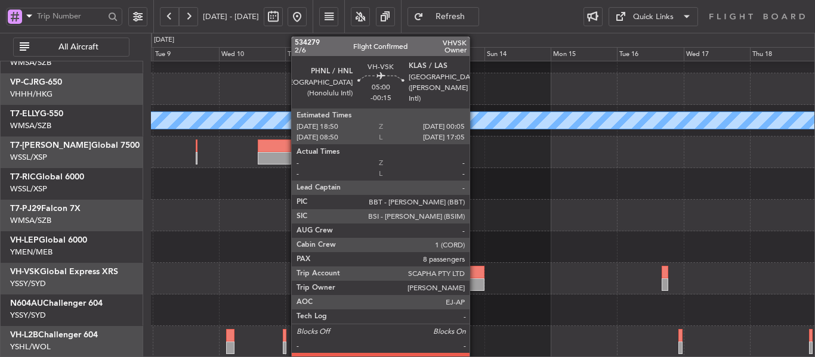
click at [475, 283] on div at bounding box center [477, 285] width 15 height 13
